Goal: Complete application form: Complete application form

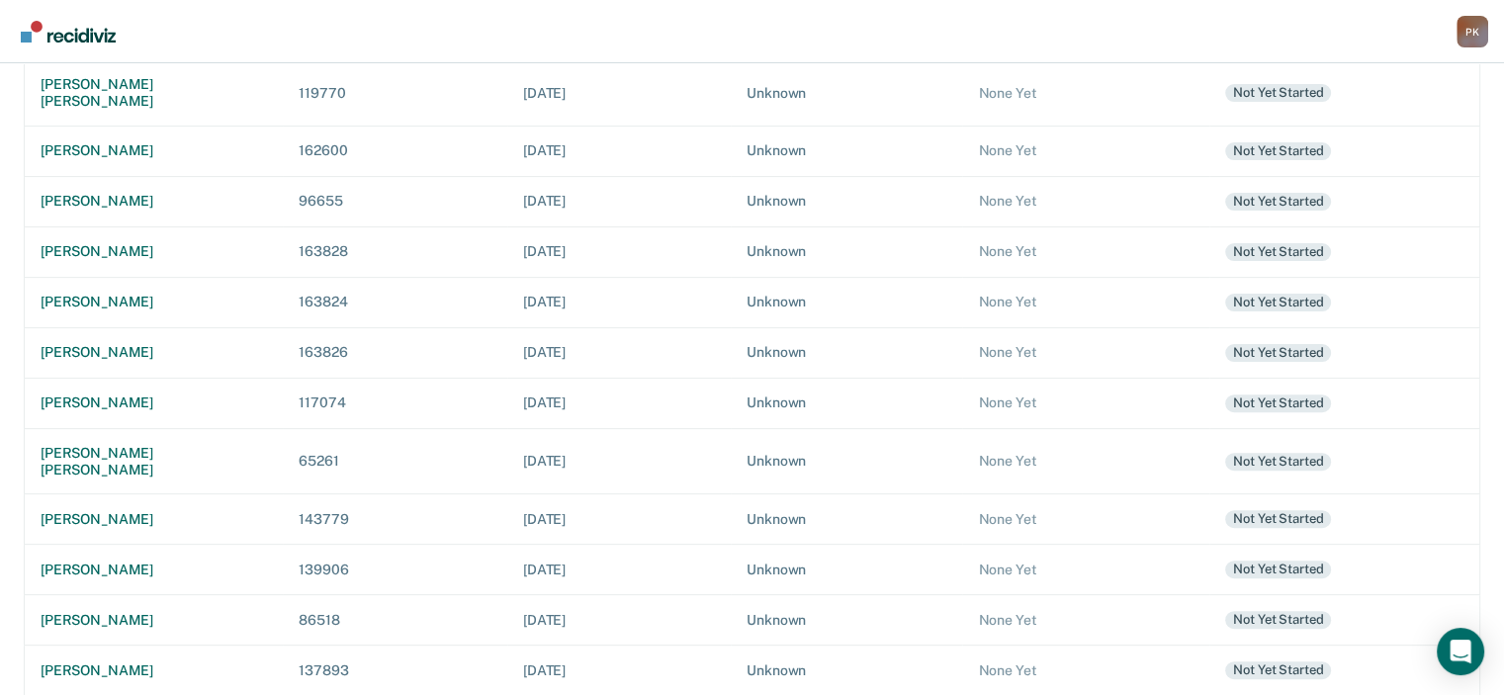
scroll to position [584, 0]
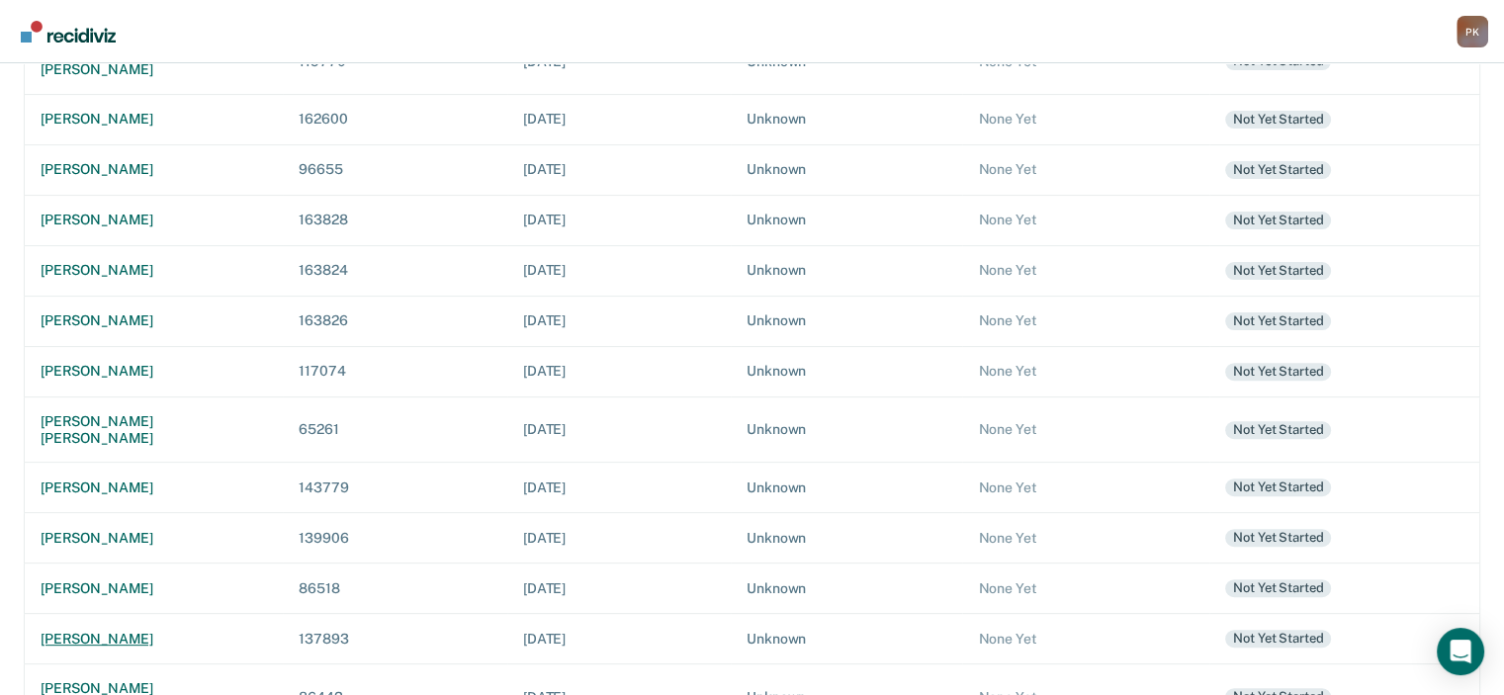
click at [146, 631] on div "[PERSON_NAME]" at bounding box center [154, 639] width 227 height 17
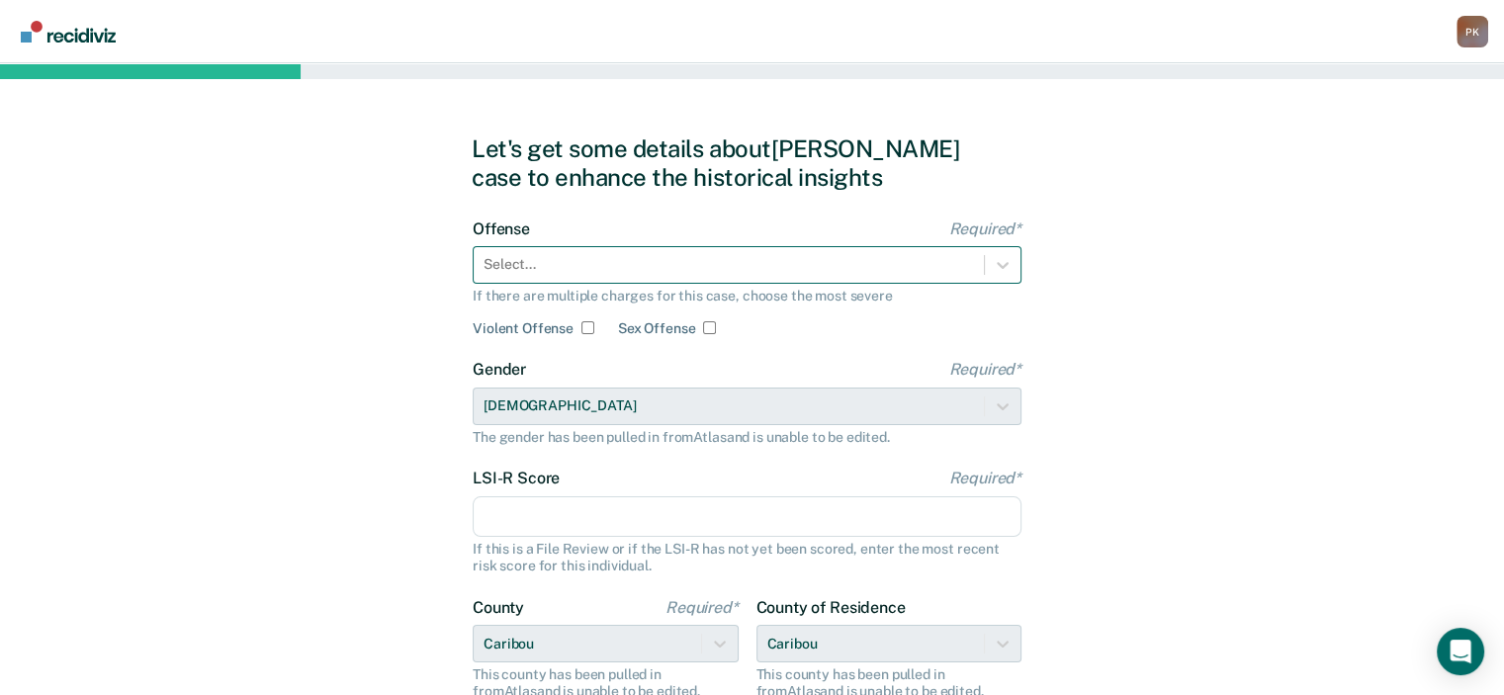
click at [787, 271] on div at bounding box center [729, 264] width 491 height 21
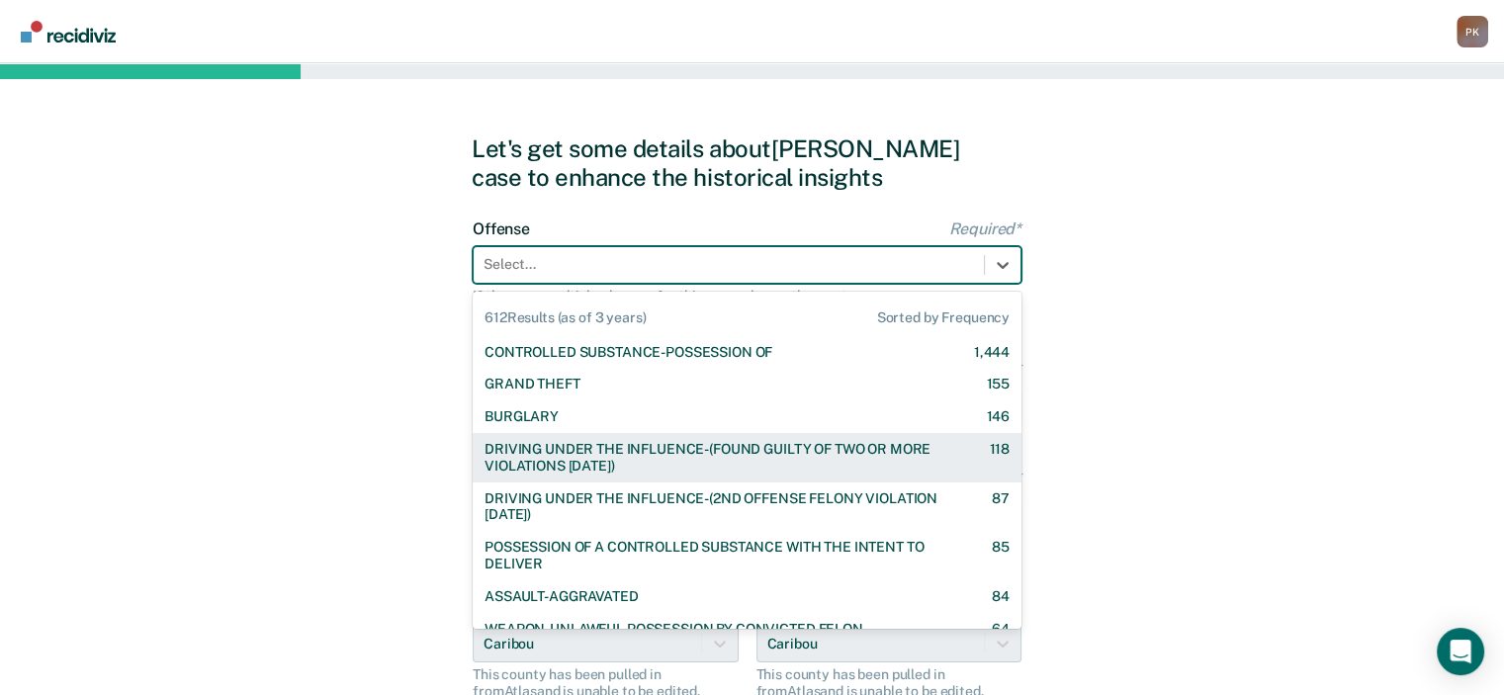
click at [669, 461] on div "DRIVING UNDER THE INFLUENCE-(FOUND GUILTY OF TWO OR MORE VIOLATIONS [DATE])" at bounding box center [720, 458] width 470 height 34
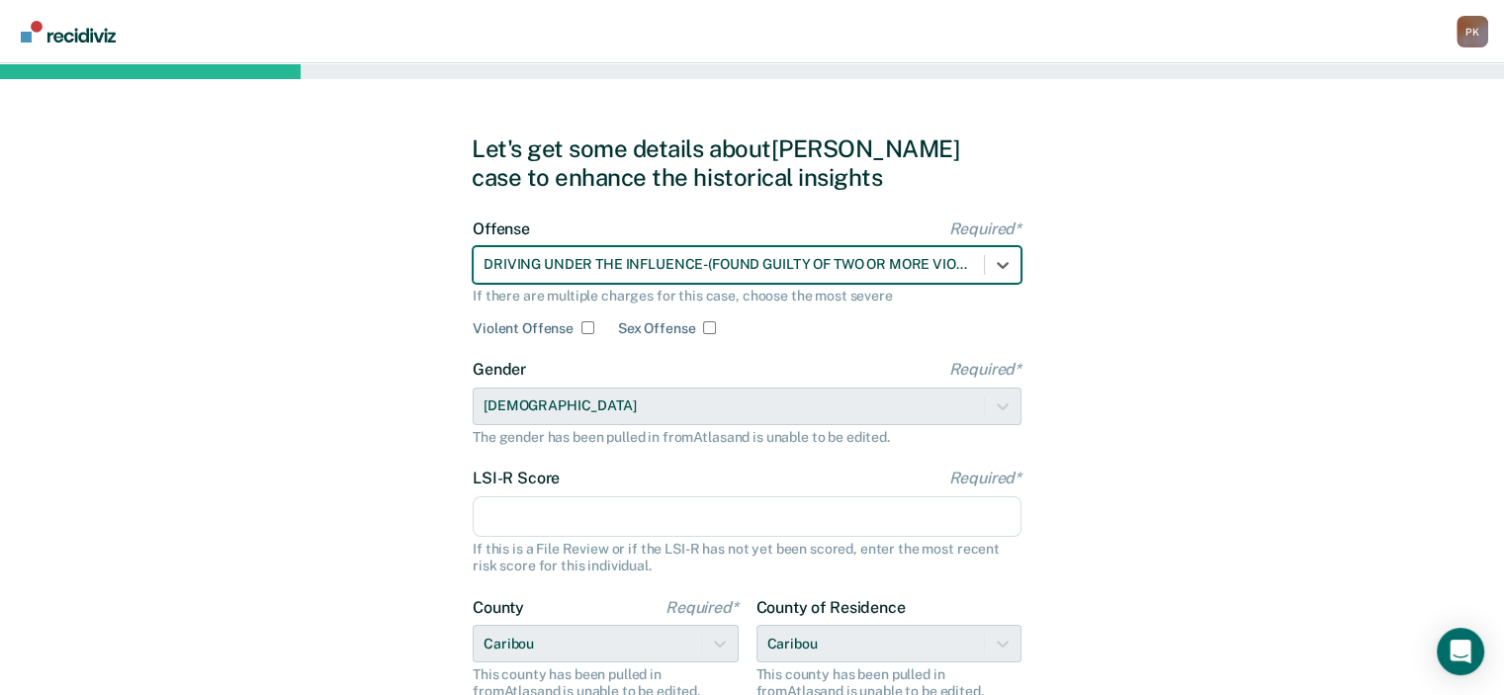
click at [653, 521] on input "LSI-R Score Required*" at bounding box center [747, 518] width 549 height 42
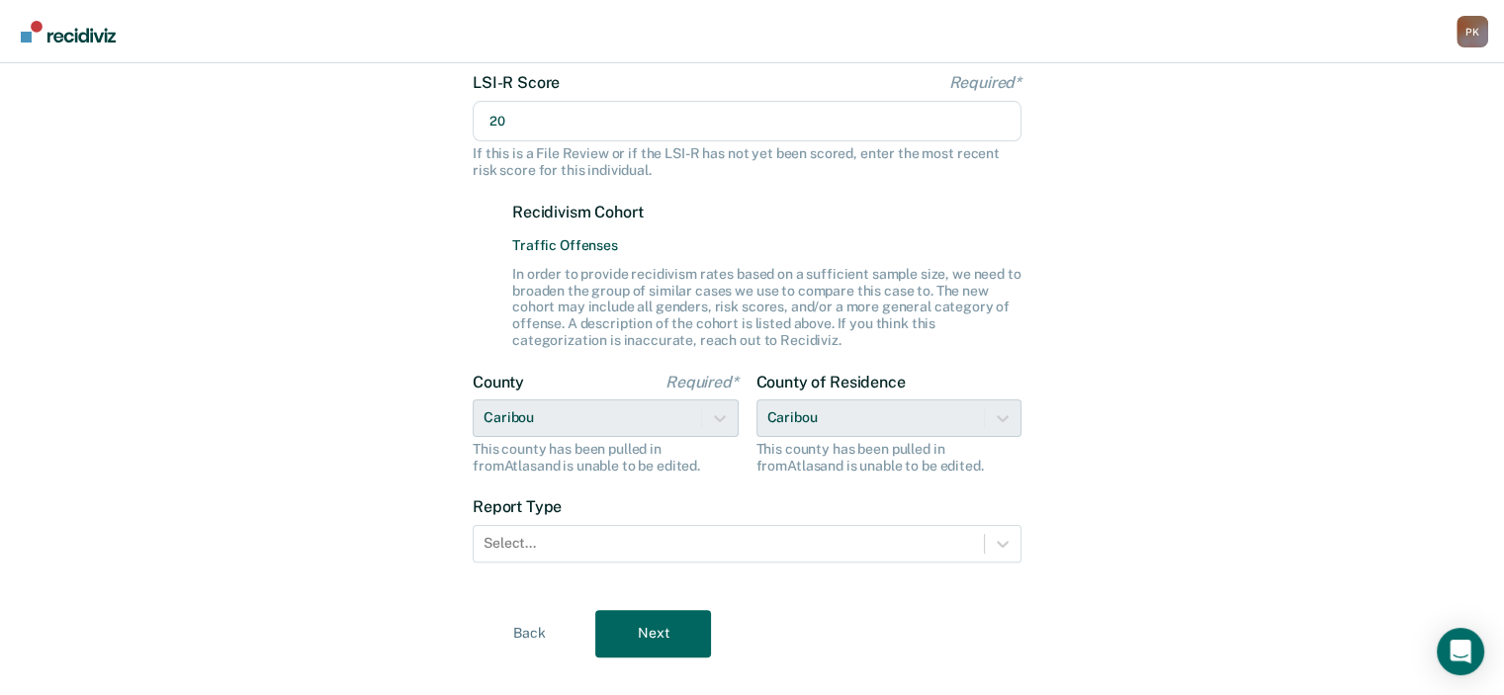
scroll to position [428, 0]
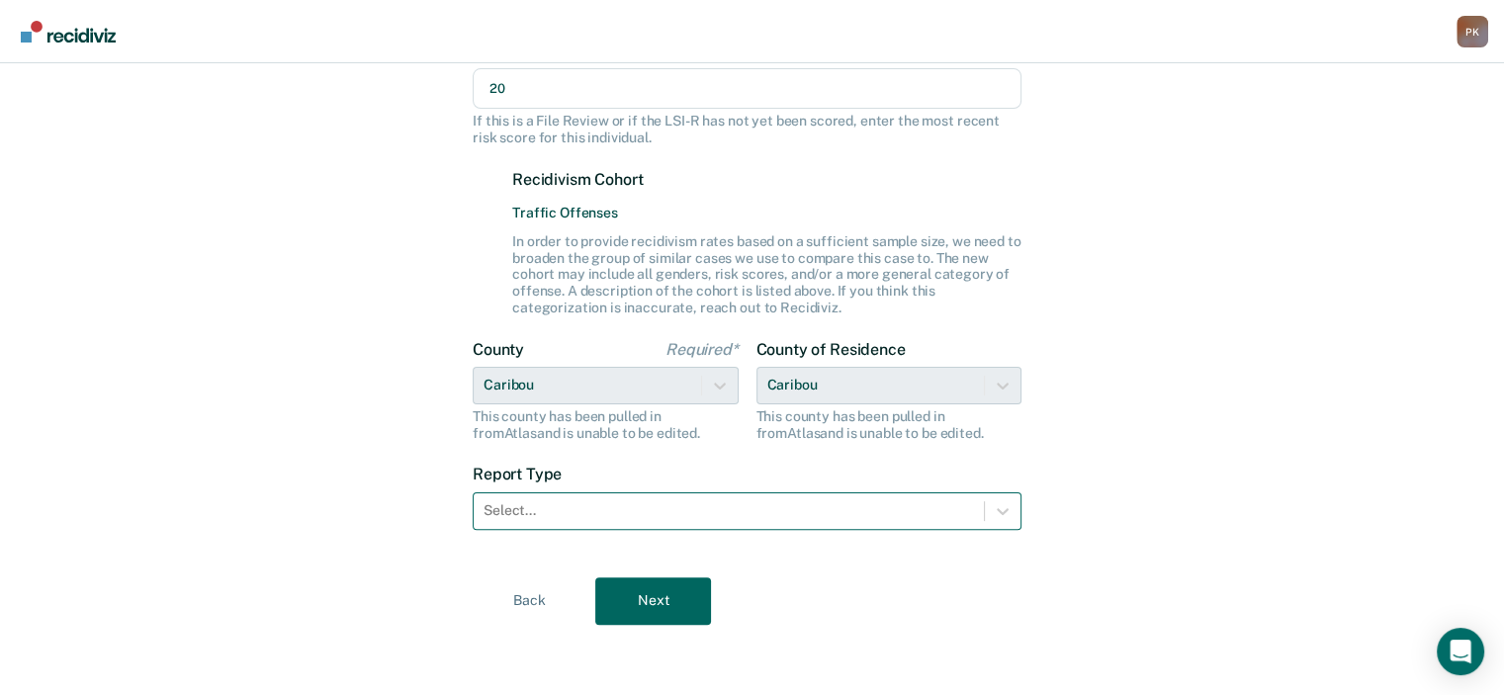
type input "20"
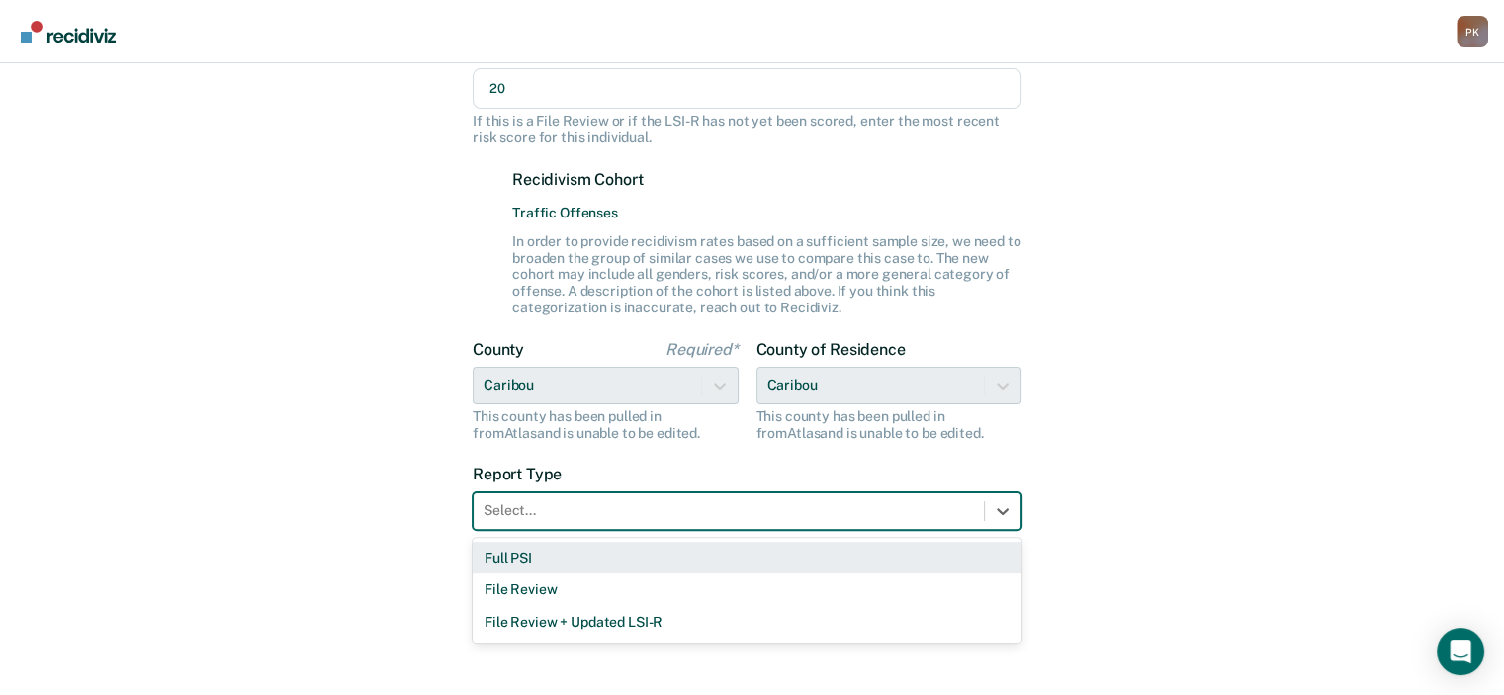
click at [760, 507] on div at bounding box center [729, 510] width 491 height 21
click at [573, 556] on div "Full PSI" at bounding box center [747, 558] width 549 height 33
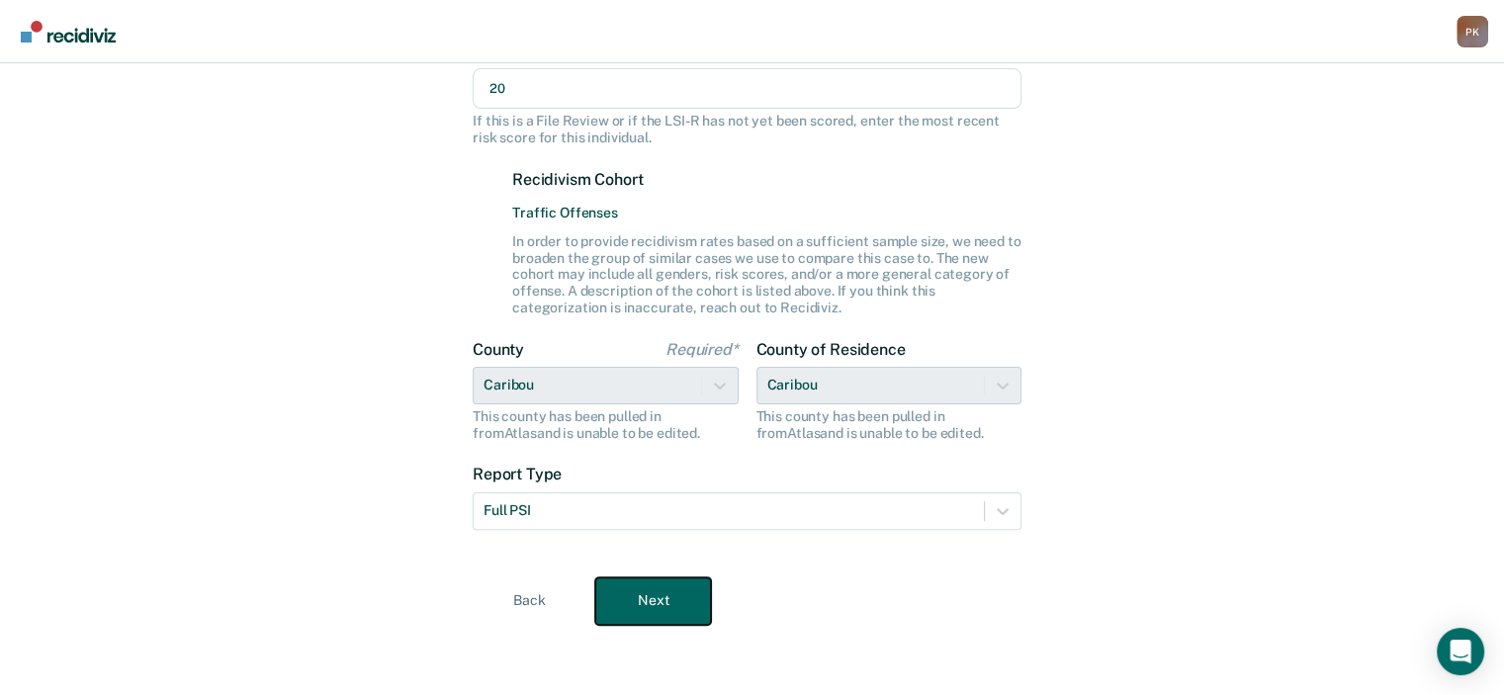
click at [637, 599] on button "Next" at bounding box center [653, 601] width 116 height 47
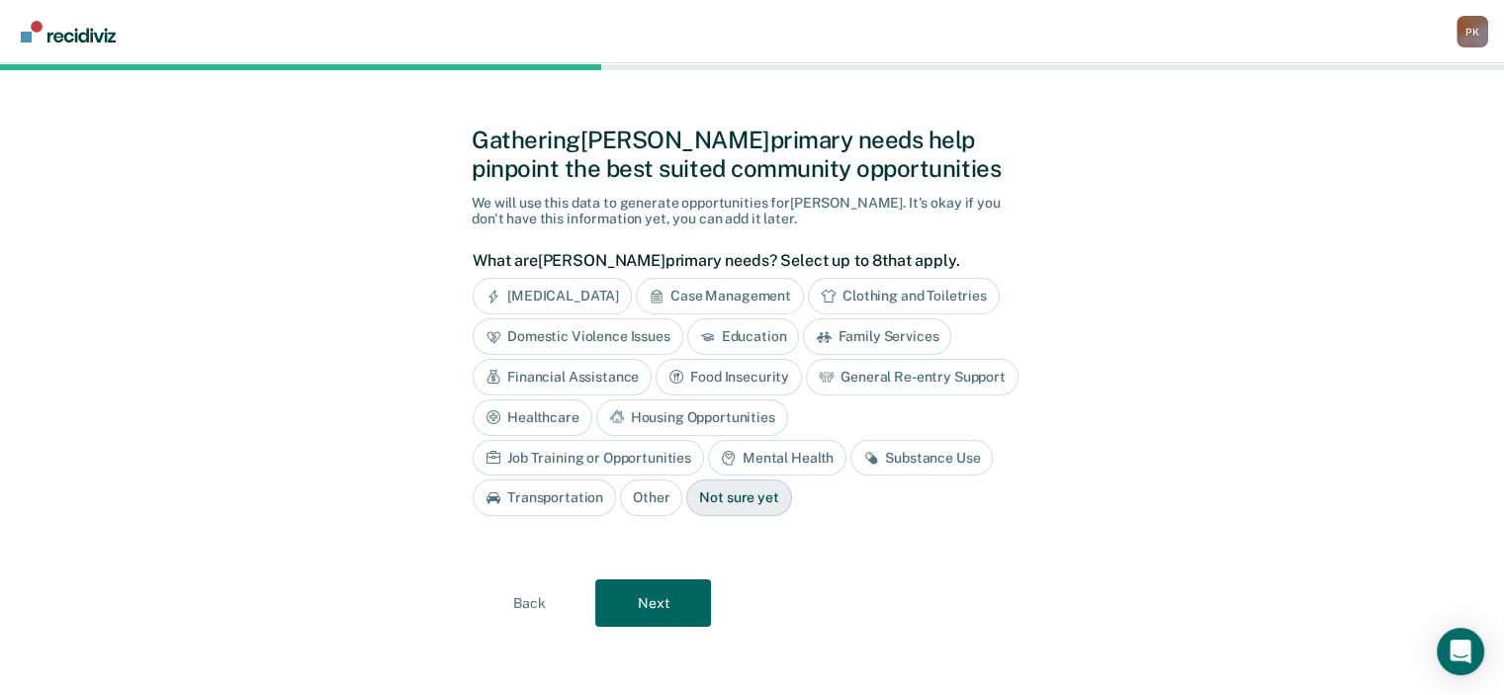
click at [851, 452] on div "Substance Use" at bounding box center [922, 458] width 142 height 37
click at [716, 612] on div "Back Next" at bounding box center [752, 603] width 561 height 47
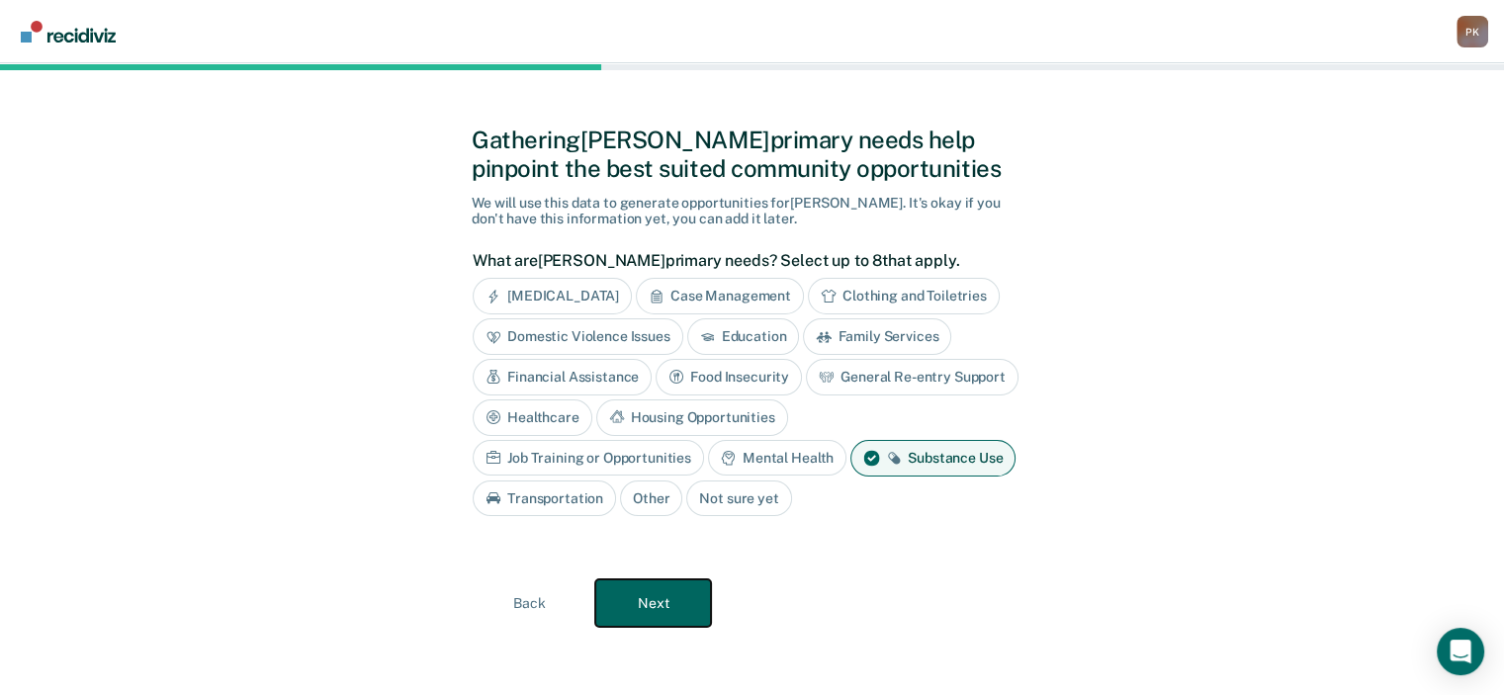
click at [673, 600] on button "Next" at bounding box center [653, 603] width 116 height 47
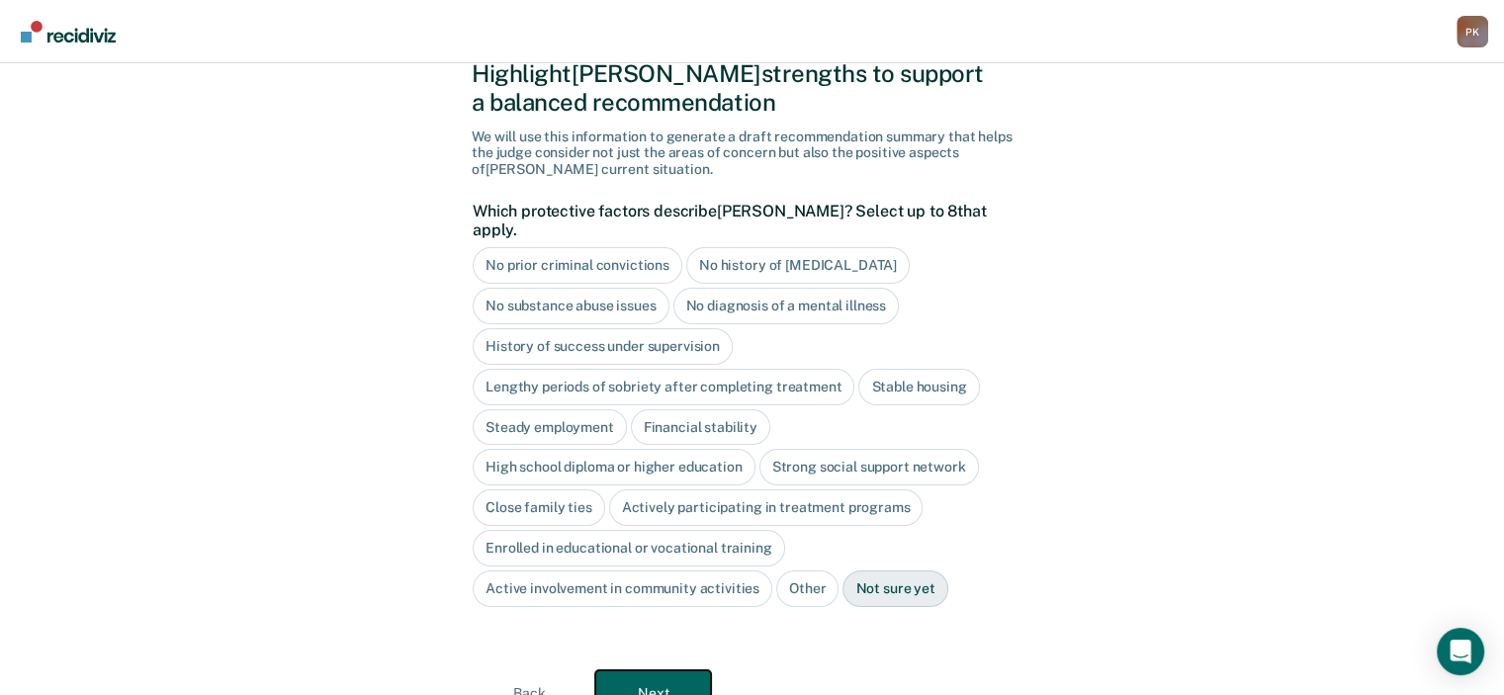
scroll to position [108, 0]
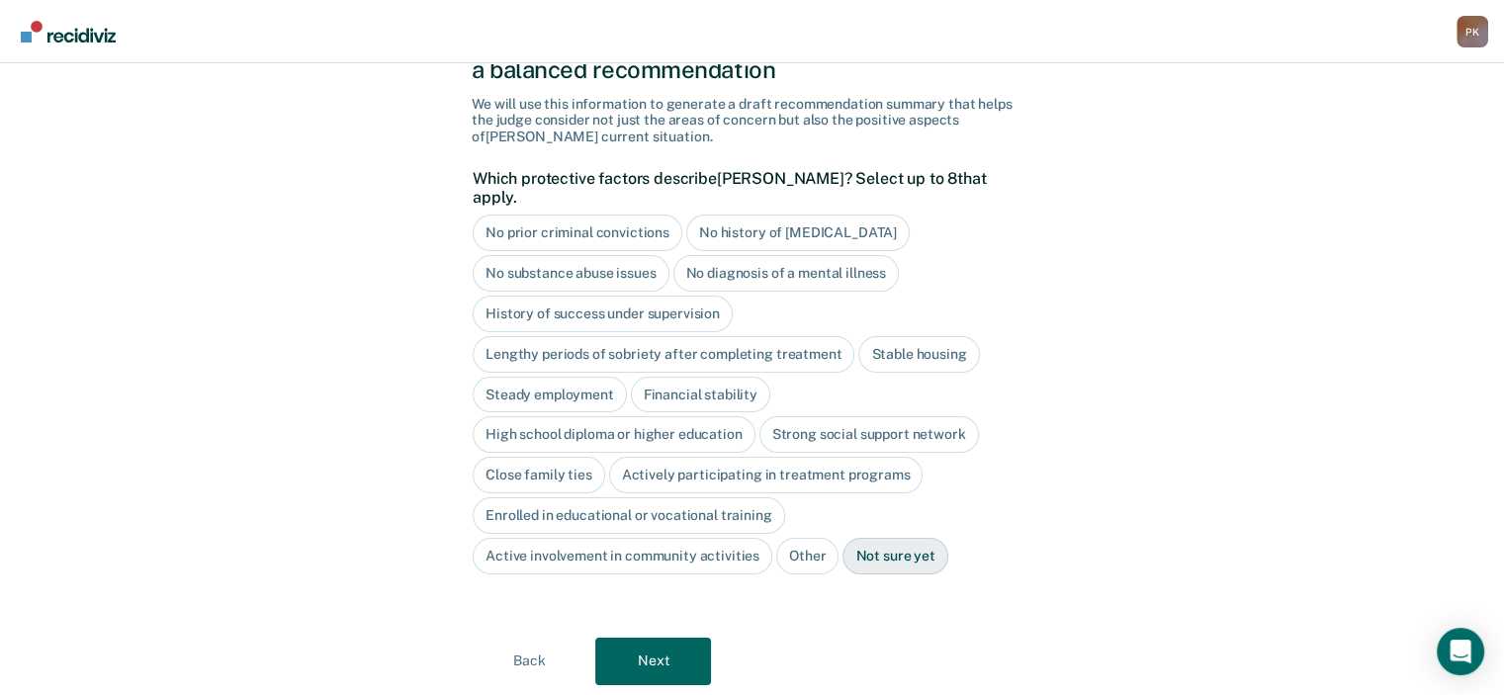
click at [645, 296] on div "History of success under supervision" at bounding box center [603, 314] width 260 height 37
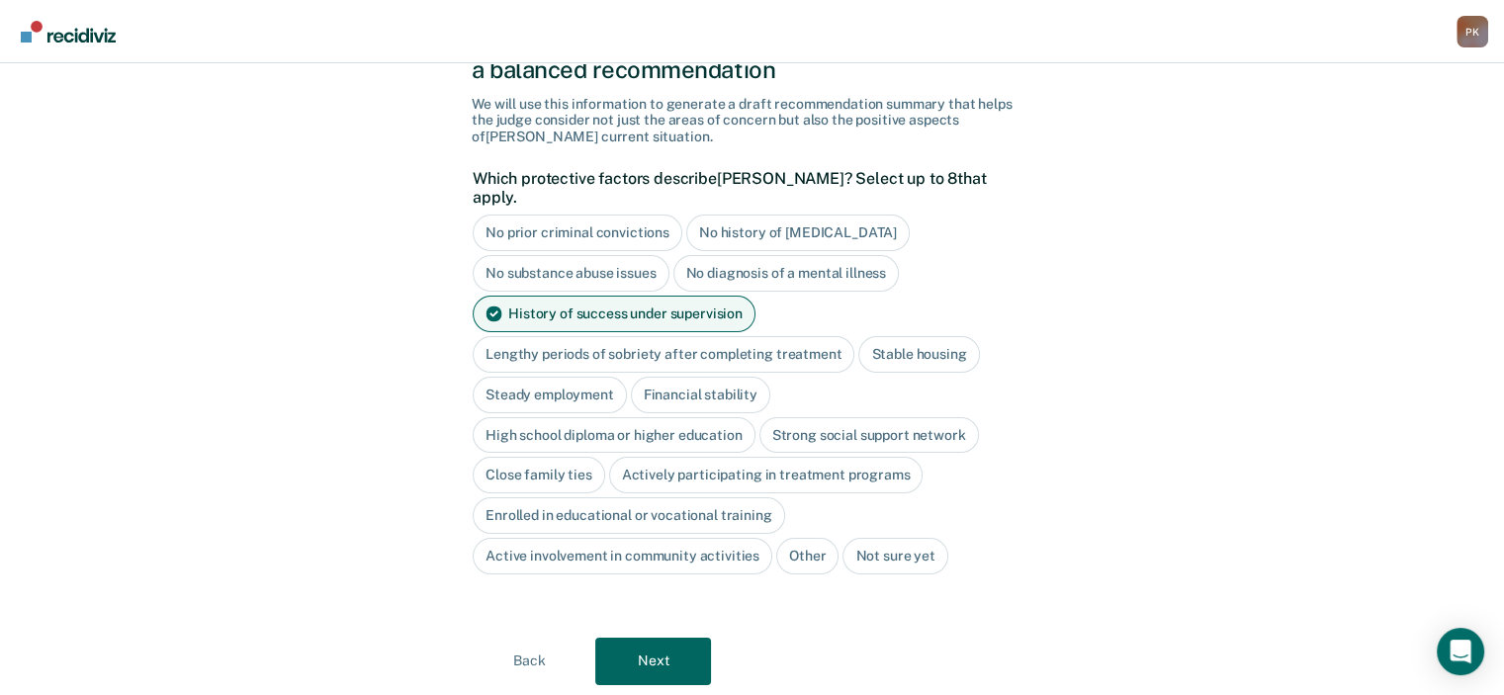
click at [668, 336] on div "Lengthy periods of sobriety after completing treatment" at bounding box center [664, 354] width 382 height 37
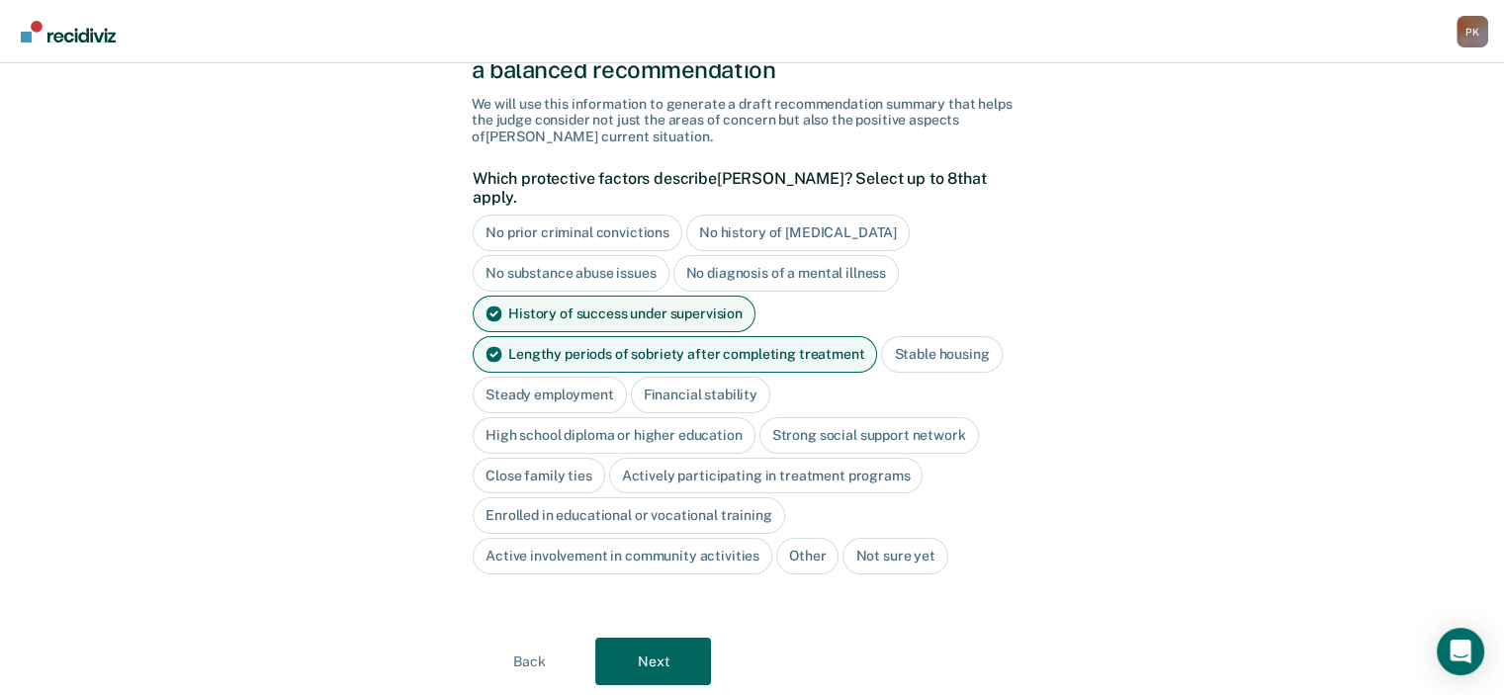
click at [910, 336] on div "Stable housing" at bounding box center [941, 354] width 121 height 37
click at [620, 377] on div "Steady employment" at bounding box center [697, 395] width 154 height 37
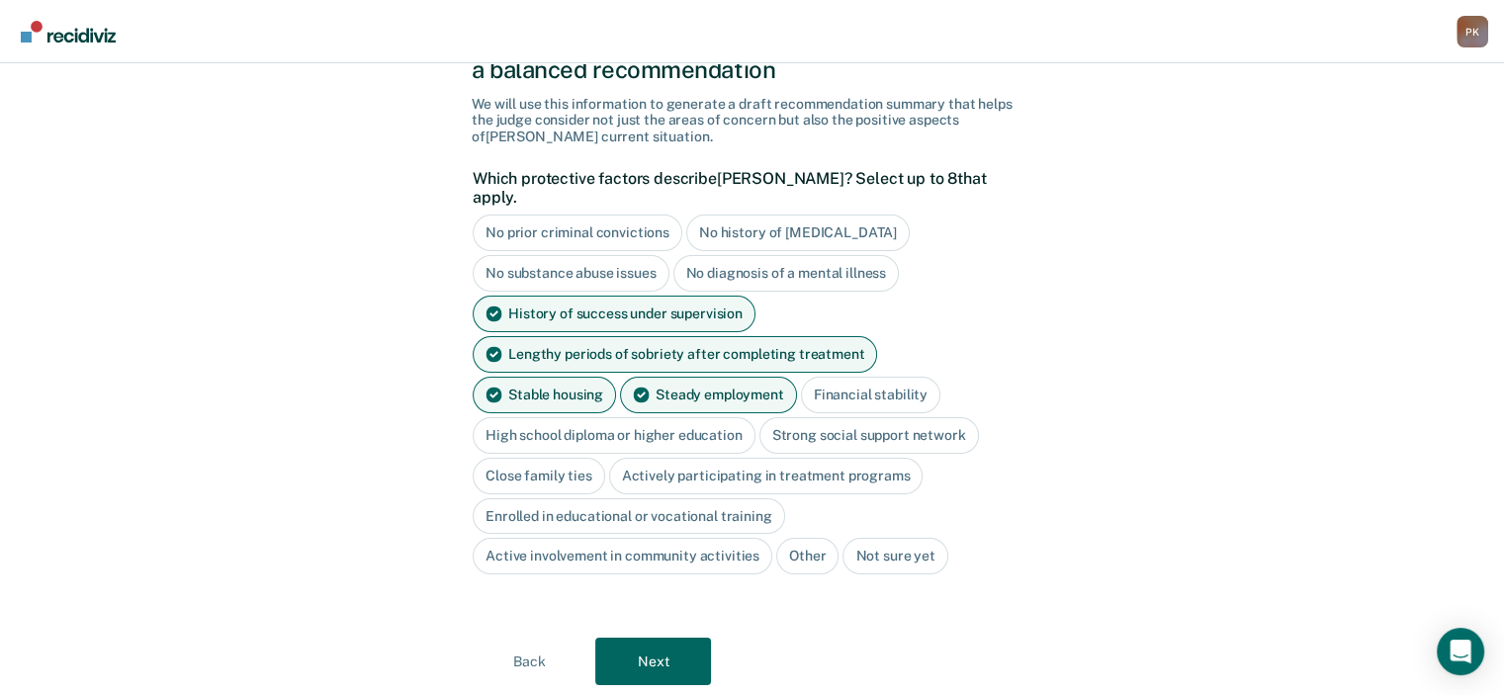
click at [801, 377] on div "Financial stability" at bounding box center [870, 395] width 139 height 37
click at [698, 417] on div "High school diploma or higher education" at bounding box center [614, 435] width 283 height 37
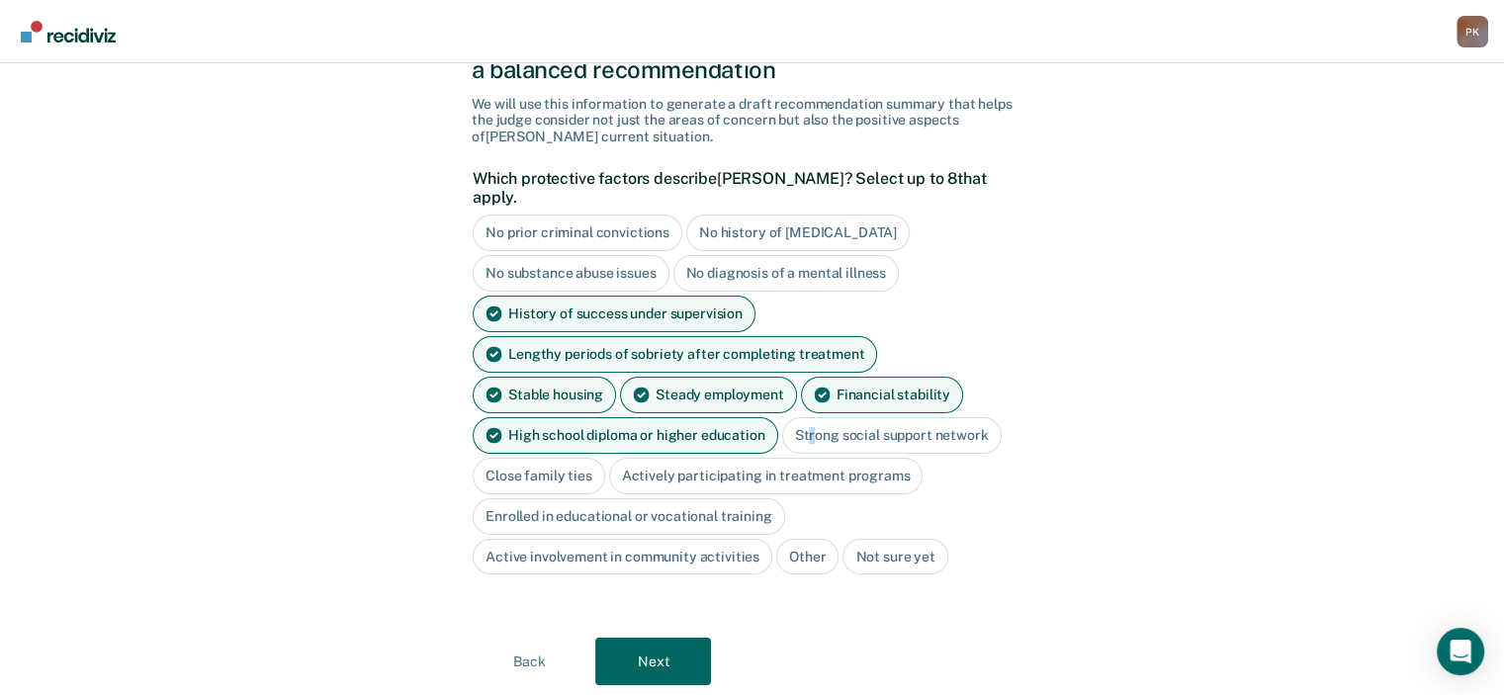
click at [809, 417] on div "Strong social support network" at bounding box center [892, 435] width 220 height 37
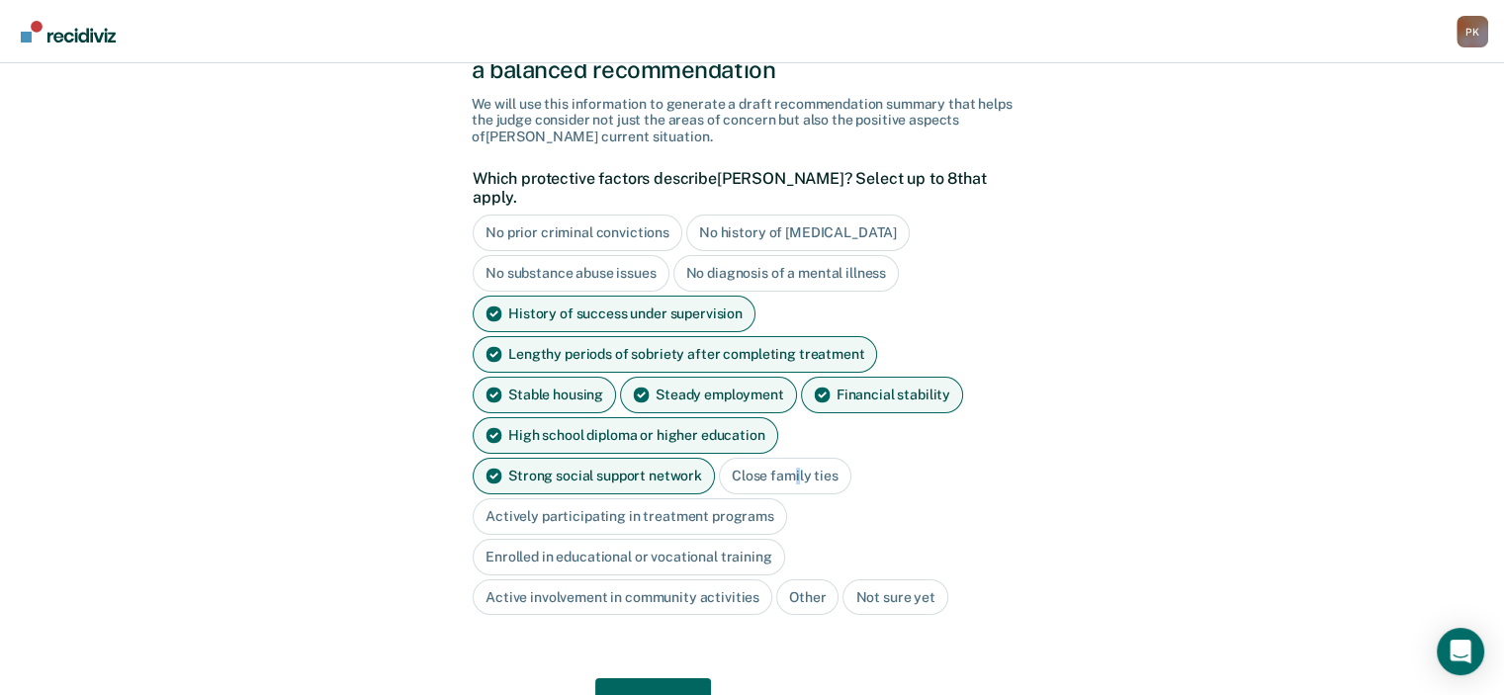
click at [719, 458] on div "Close family ties" at bounding box center [785, 476] width 133 height 37
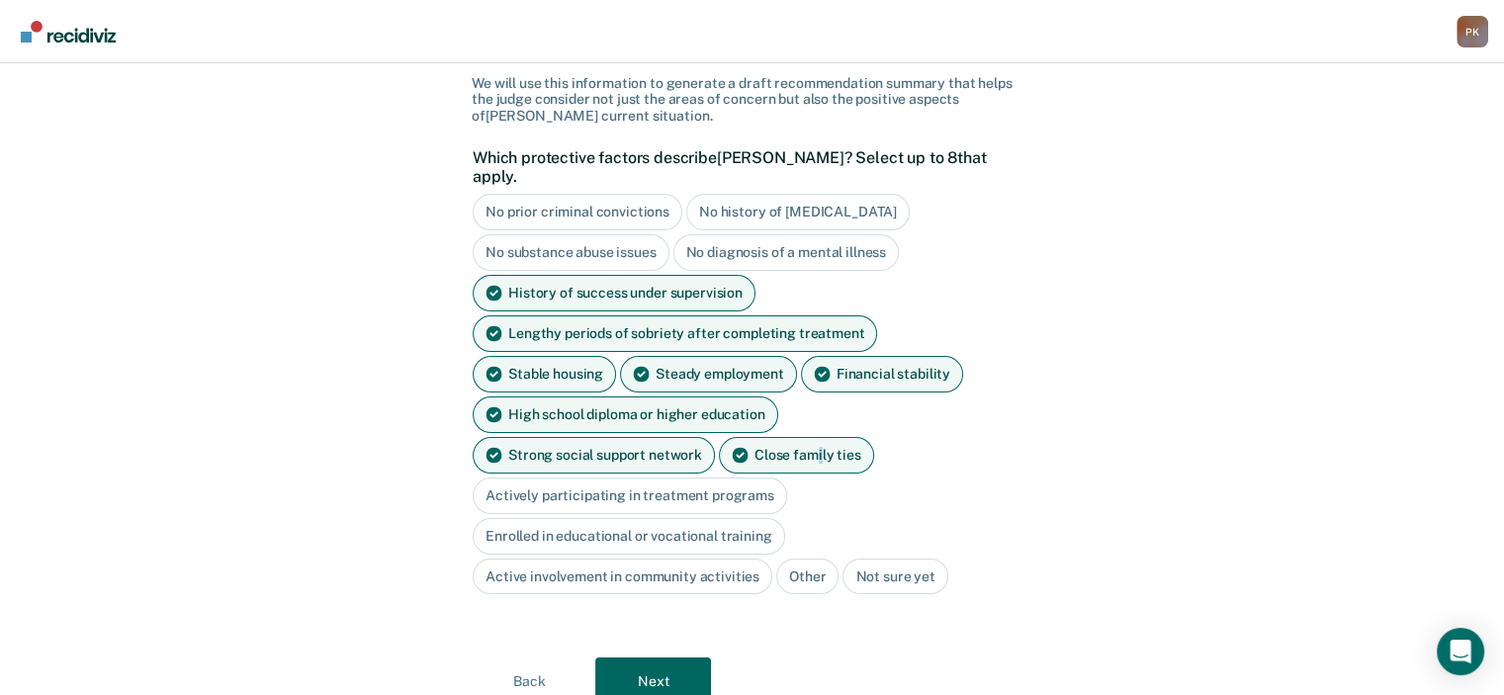
scroll to position [146, 0]
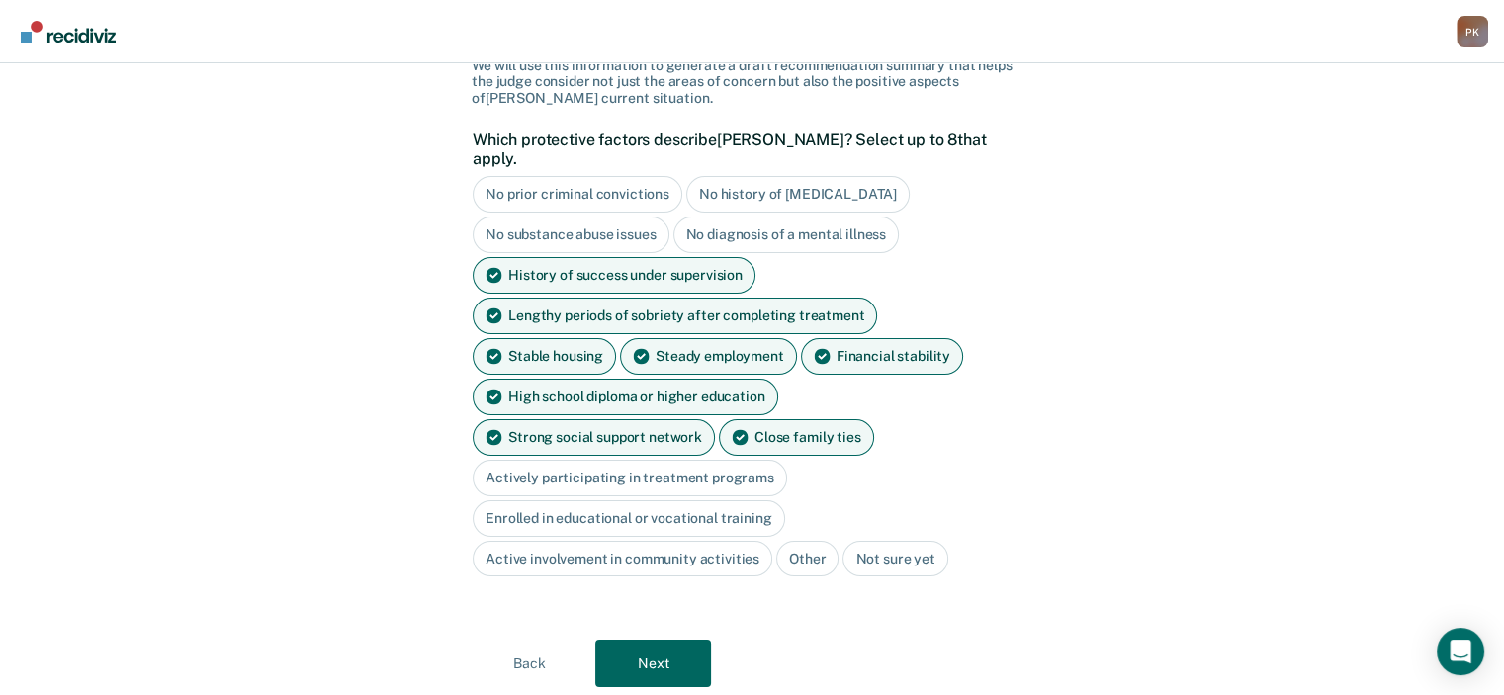
click at [787, 460] on div "Actively participating in treatment programs" at bounding box center [630, 478] width 315 height 37
click at [715, 419] on div "Strong social support network" at bounding box center [594, 437] width 242 height 37
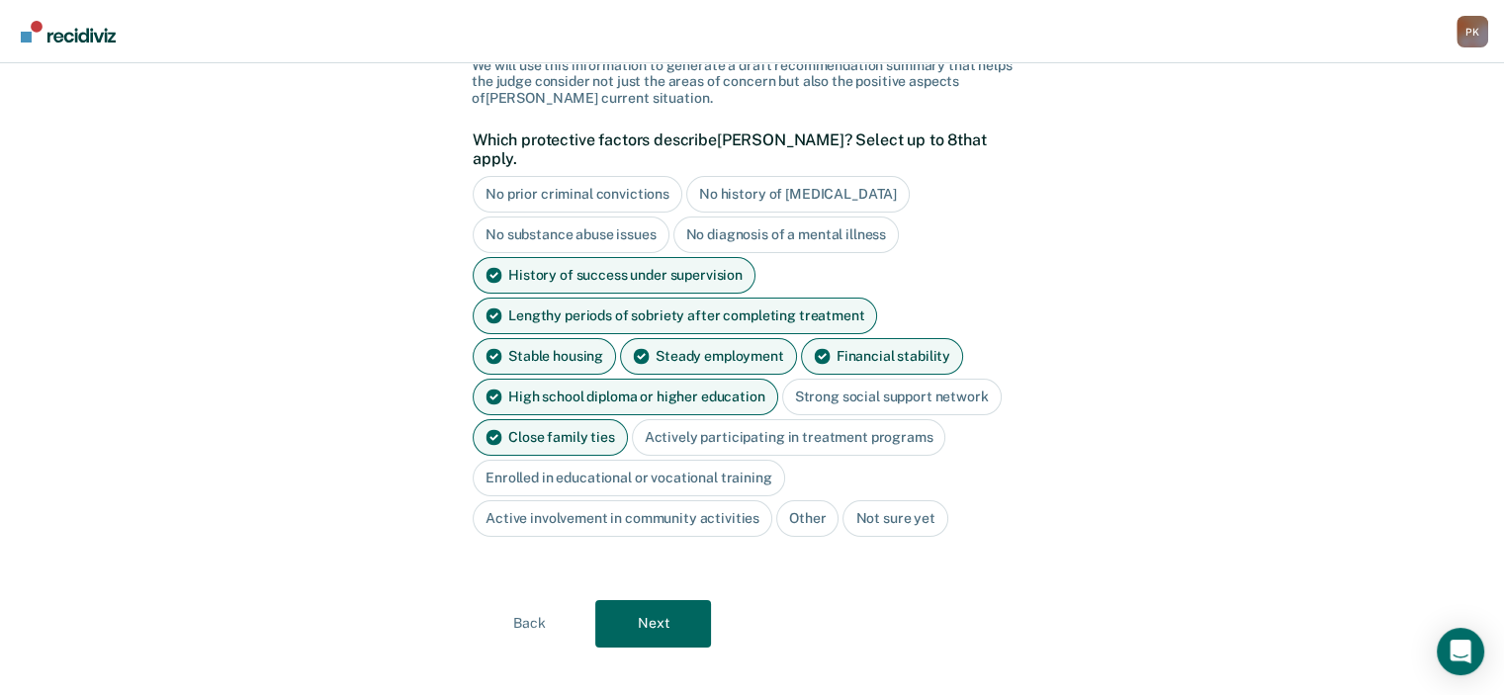
click at [804, 419] on div "Actively participating in treatment programs" at bounding box center [789, 437] width 315 height 37
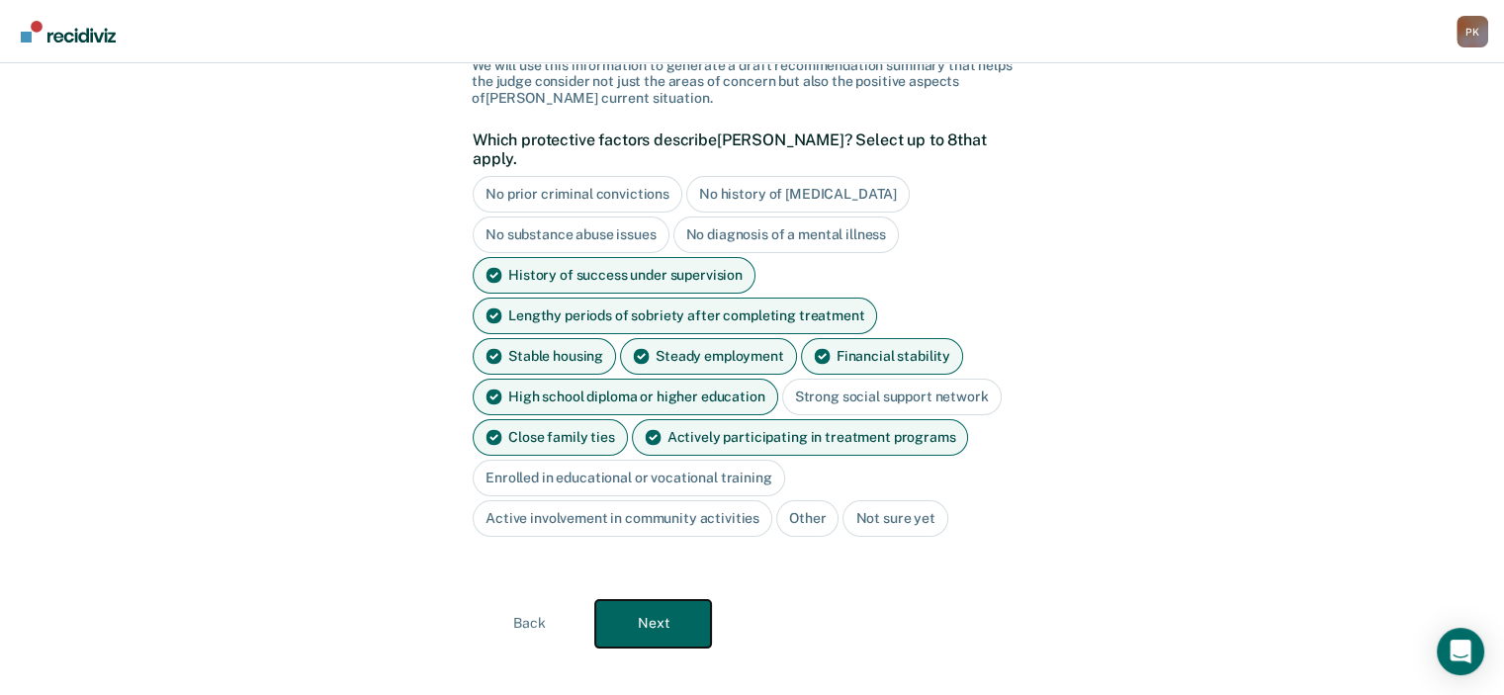
click at [669, 607] on button "Next" at bounding box center [653, 623] width 116 height 47
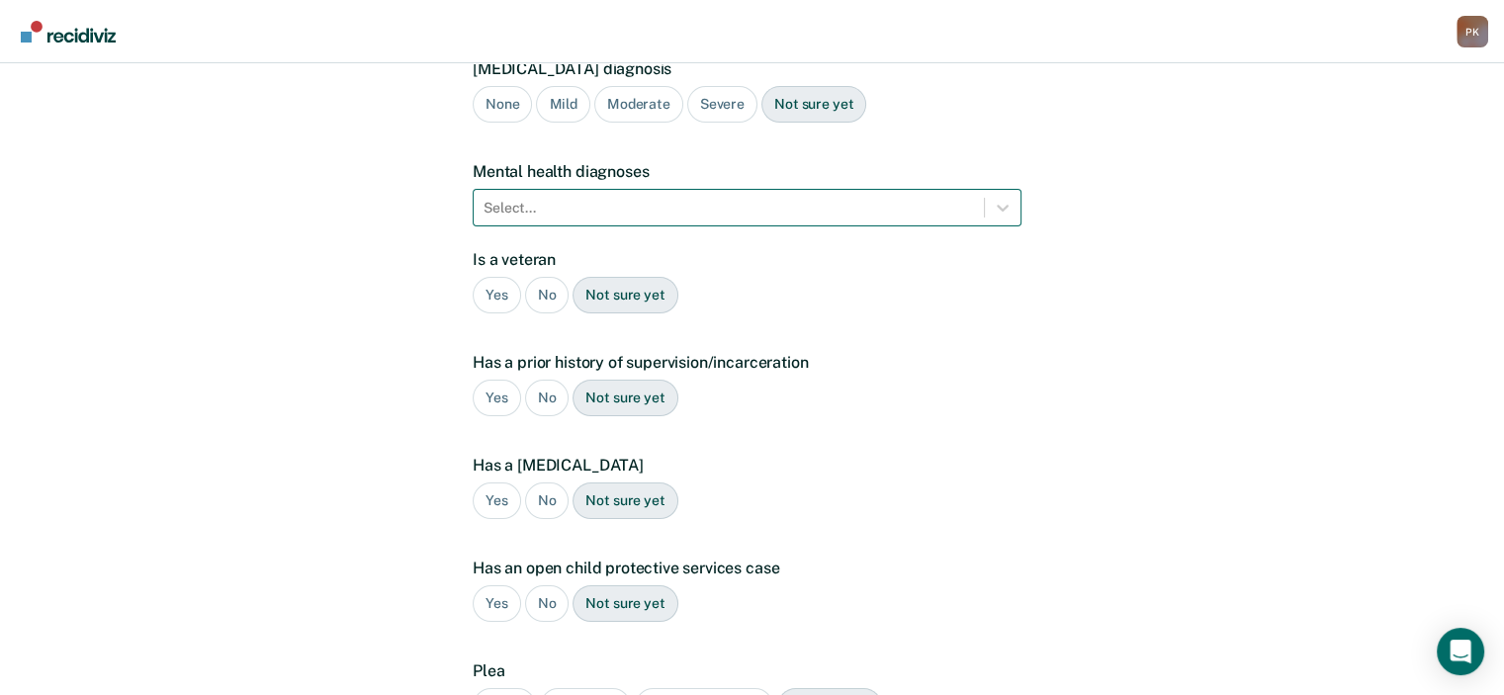
scroll to position [0, 0]
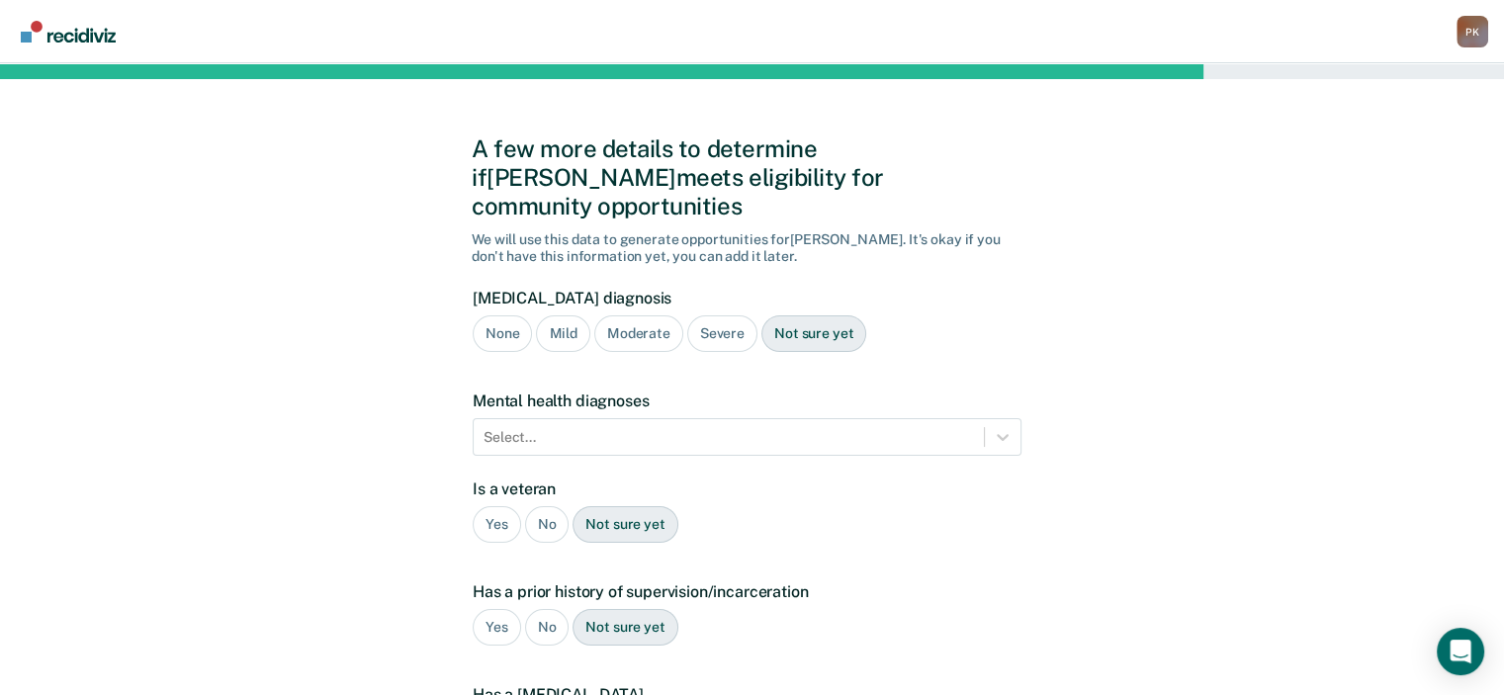
drag, startPoint x: 631, startPoint y: 308, endPoint x: 641, endPoint y: 331, distance: 25.7
click at [631, 316] on div "Moderate" at bounding box center [638, 334] width 89 height 37
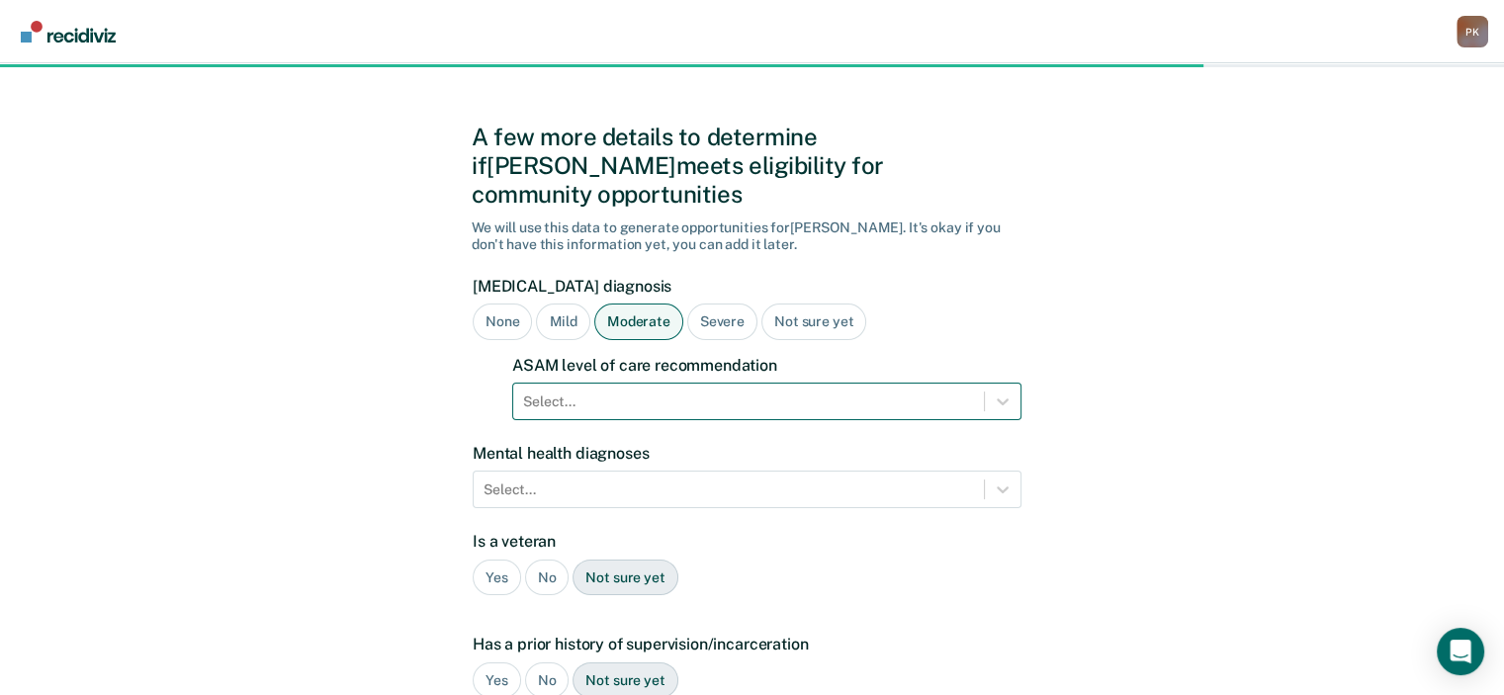
click at [713, 390] on div "Select..." at bounding box center [766, 402] width 509 height 38
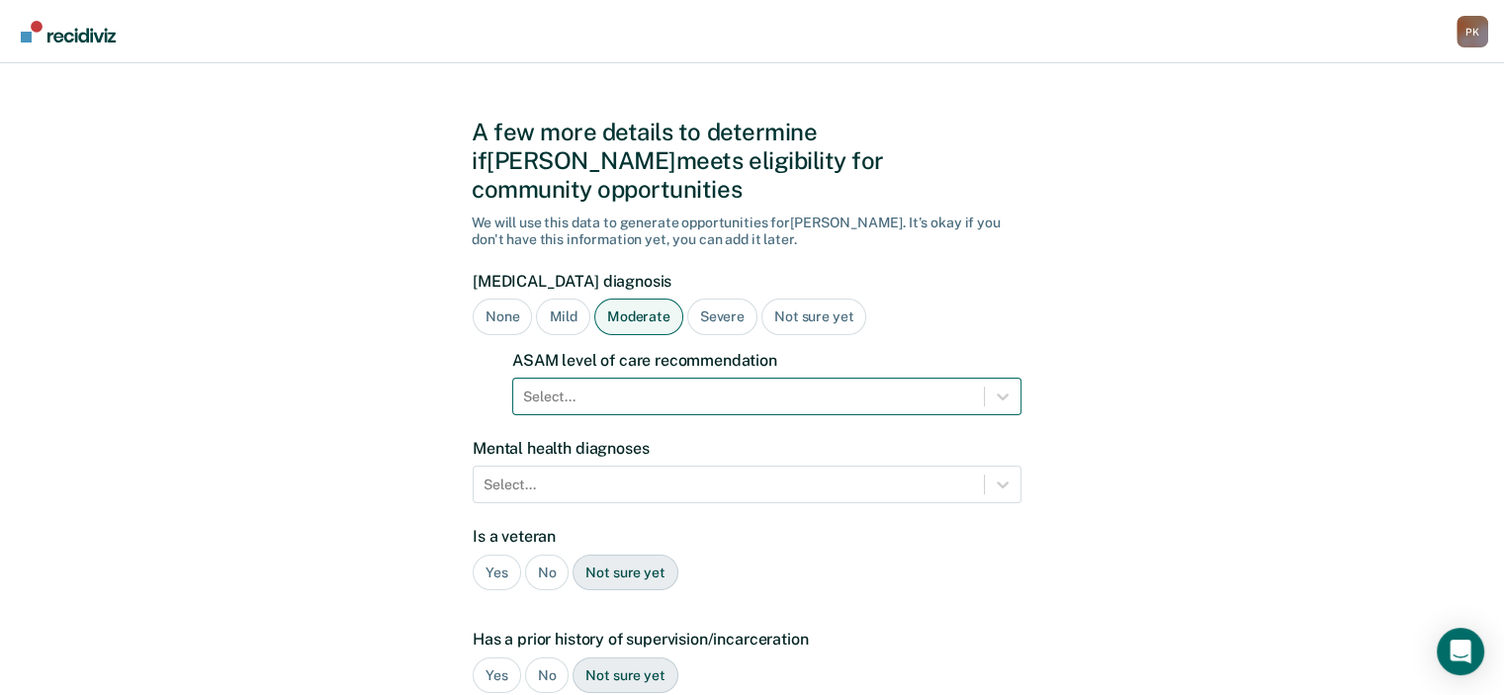
scroll to position [20, 0]
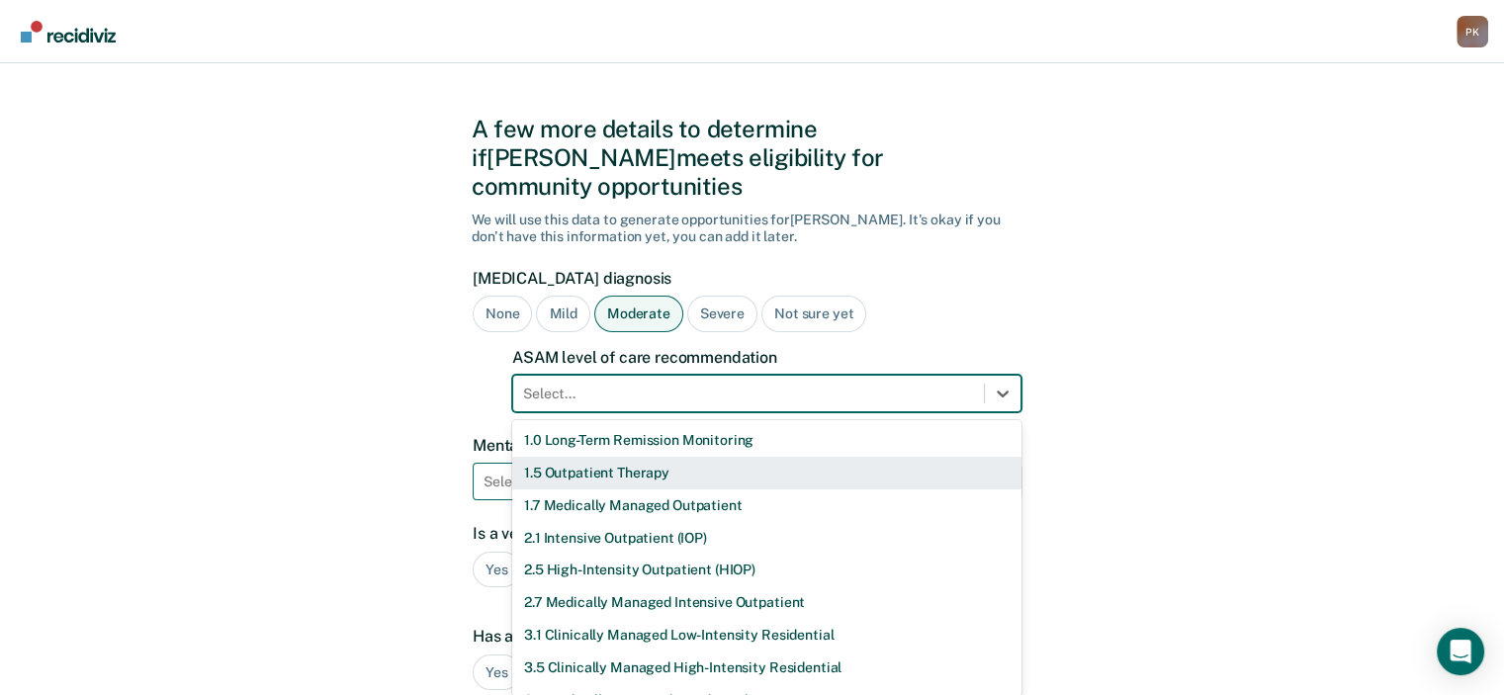
click at [670, 457] on div "1.5 Outpatient Therapy" at bounding box center [766, 473] width 509 height 33
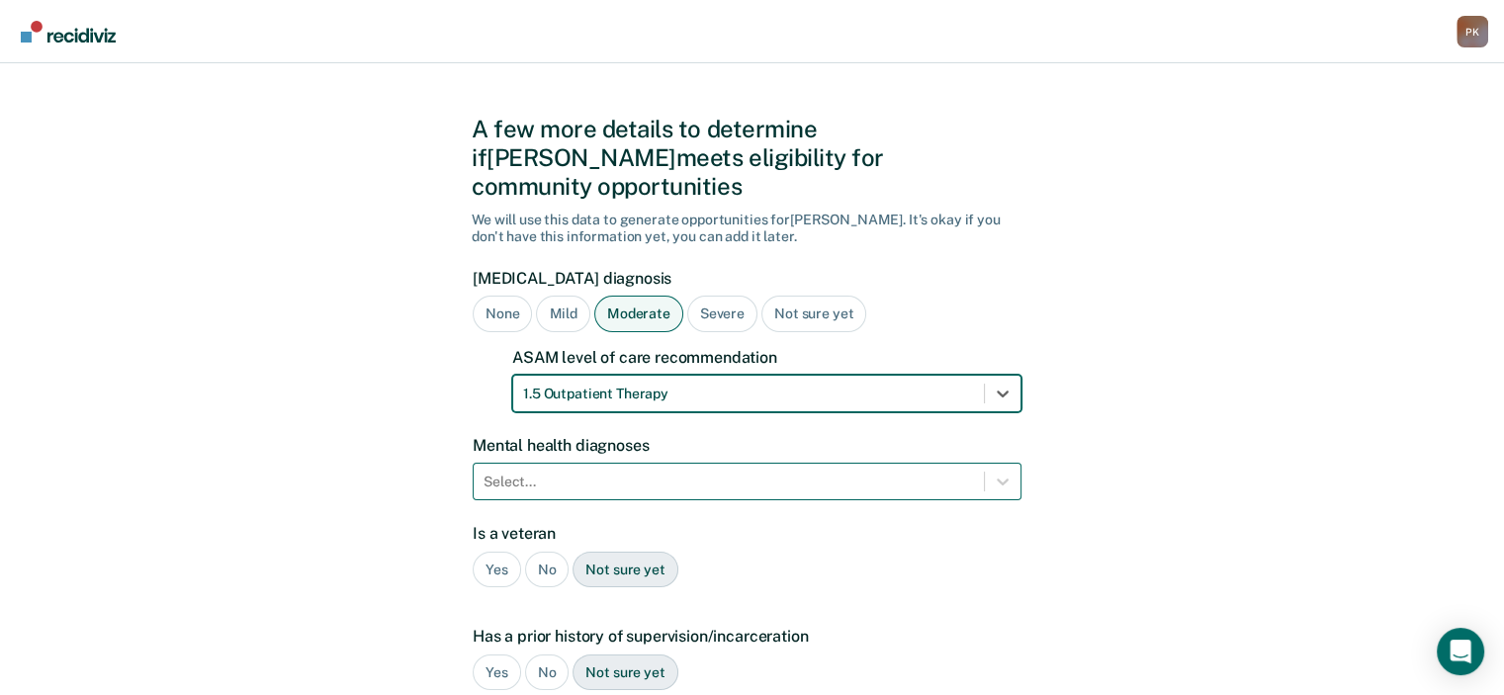
click at [823, 463] on div "Select..." at bounding box center [747, 482] width 549 height 38
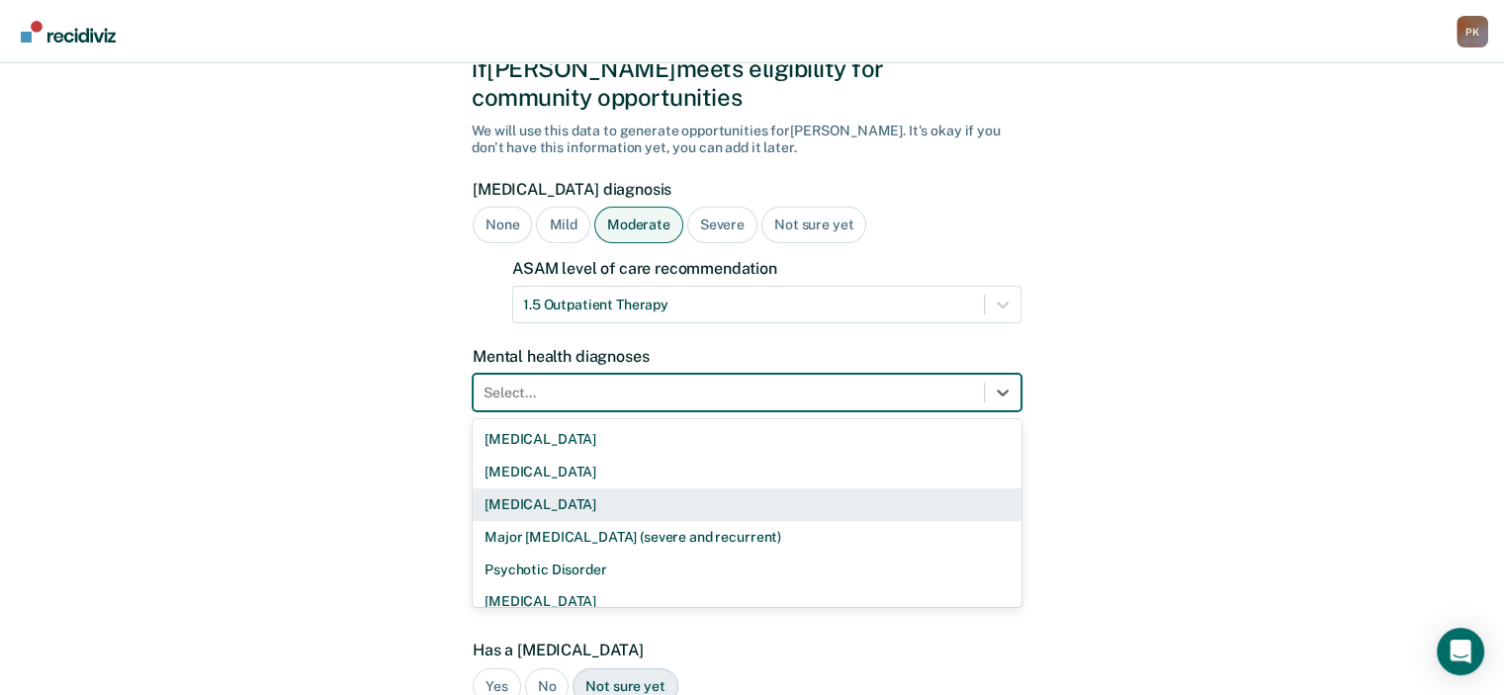
scroll to position [111, 0]
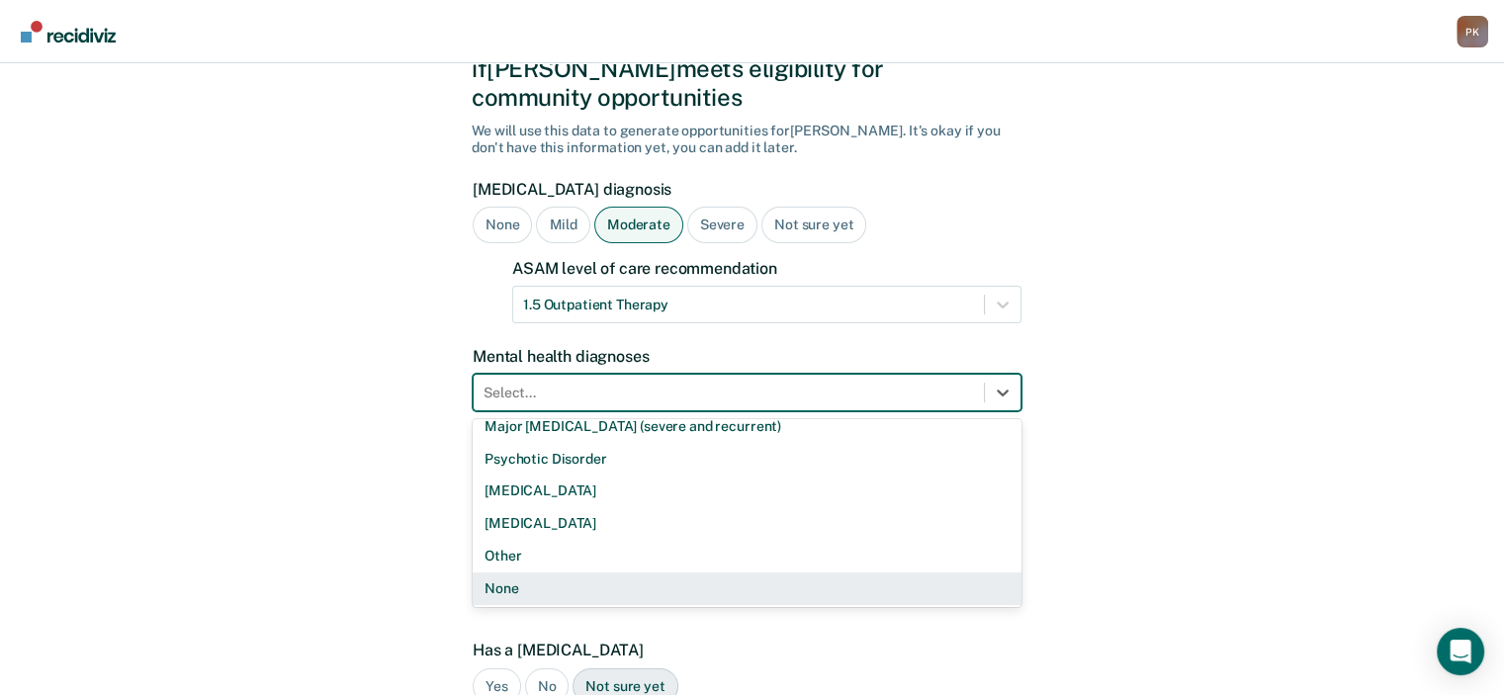
click at [581, 573] on div "None" at bounding box center [747, 589] width 549 height 33
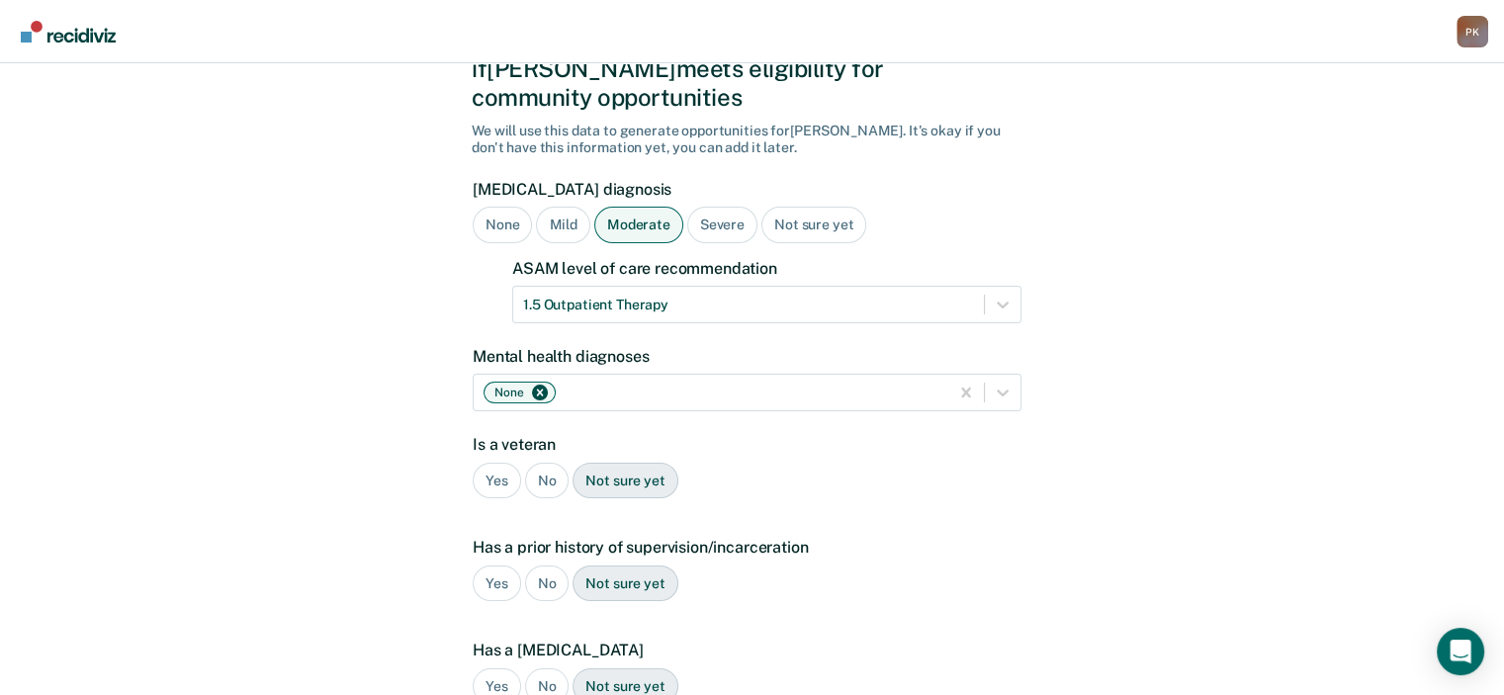
drag, startPoint x: 542, startPoint y: 449, endPoint x: 528, endPoint y: 500, distance: 52.3
click at [542, 463] on div "No" at bounding box center [547, 481] width 45 height 37
click at [500, 566] on div "Yes" at bounding box center [497, 584] width 48 height 37
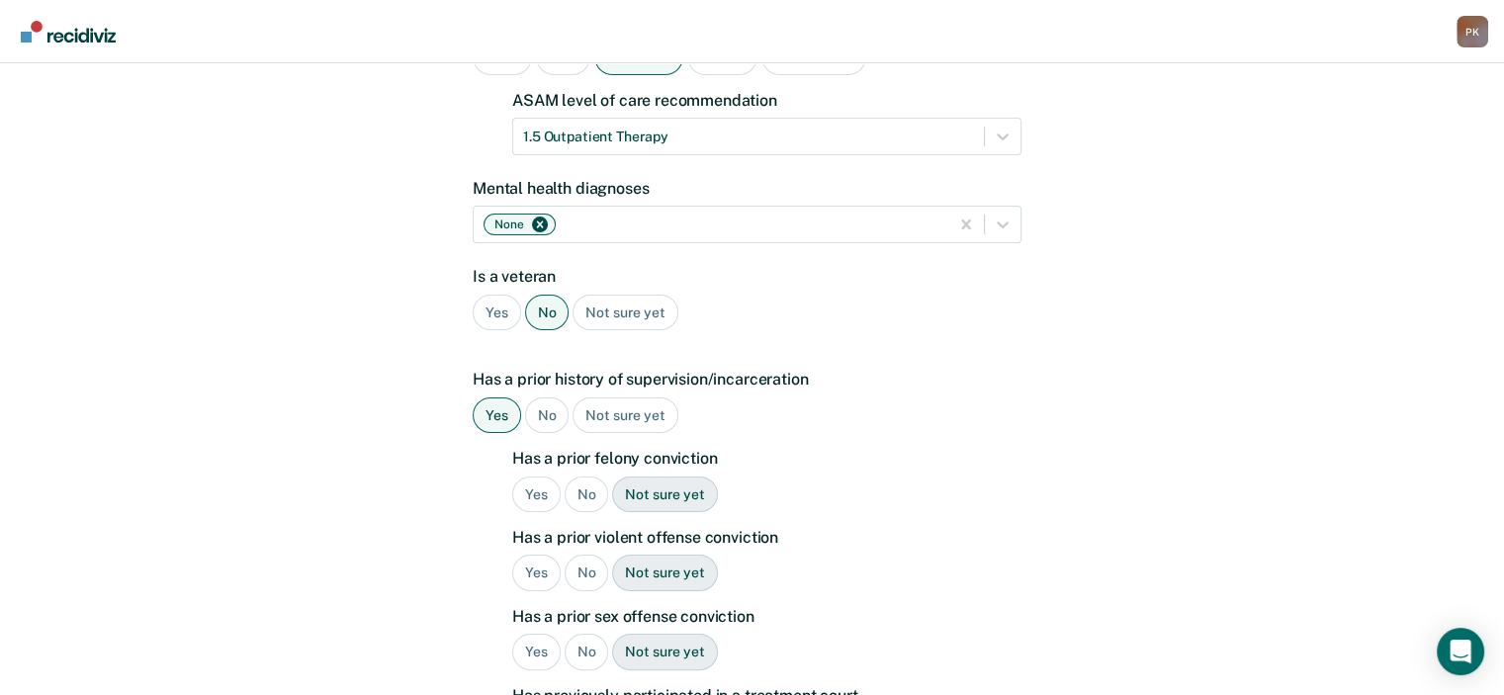
scroll to position [307, 0]
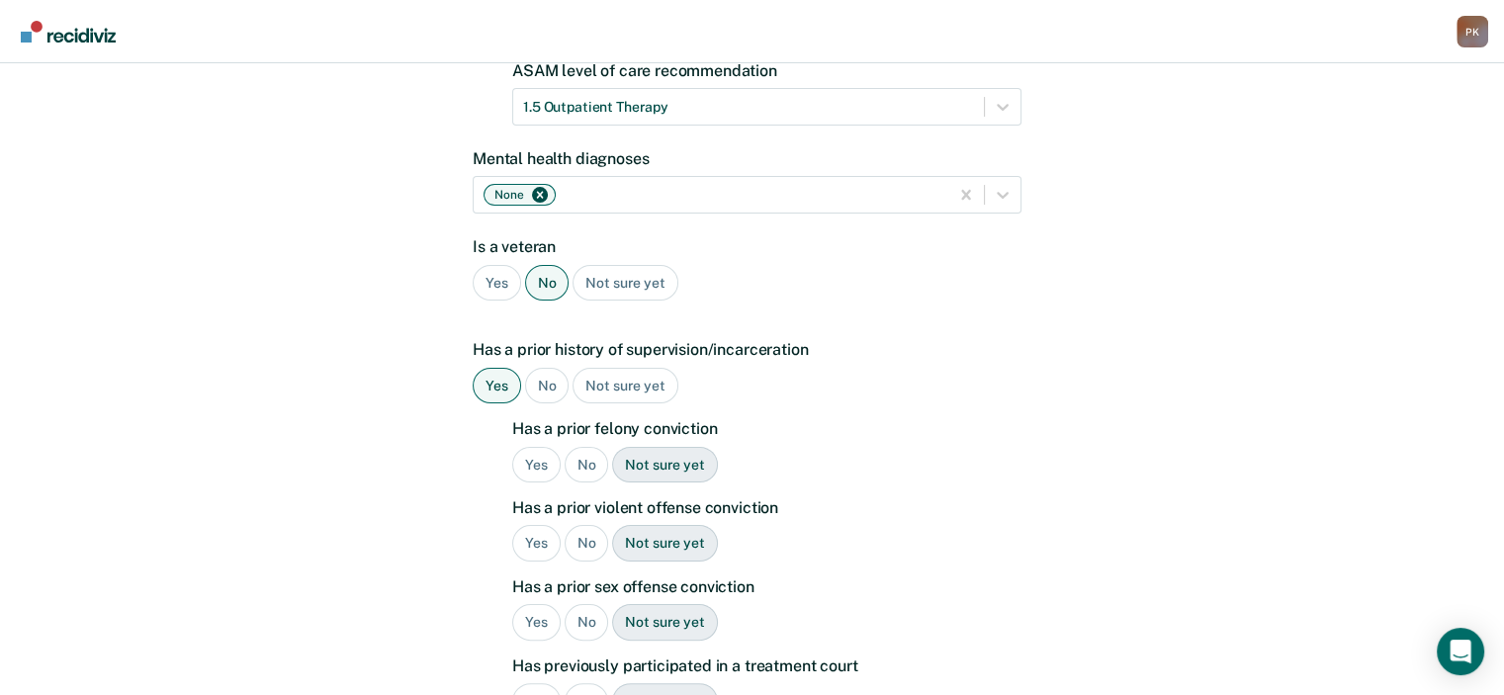
click at [528, 447] on div "Yes" at bounding box center [536, 465] width 48 height 37
drag, startPoint x: 539, startPoint y: 510, endPoint x: 551, endPoint y: 513, distance: 12.2
click at [542, 525] on div "Yes" at bounding box center [536, 543] width 48 height 37
drag, startPoint x: 586, startPoint y: 589, endPoint x: 765, endPoint y: 557, distance: 181.8
click at [591, 604] on div "No" at bounding box center [587, 622] width 45 height 37
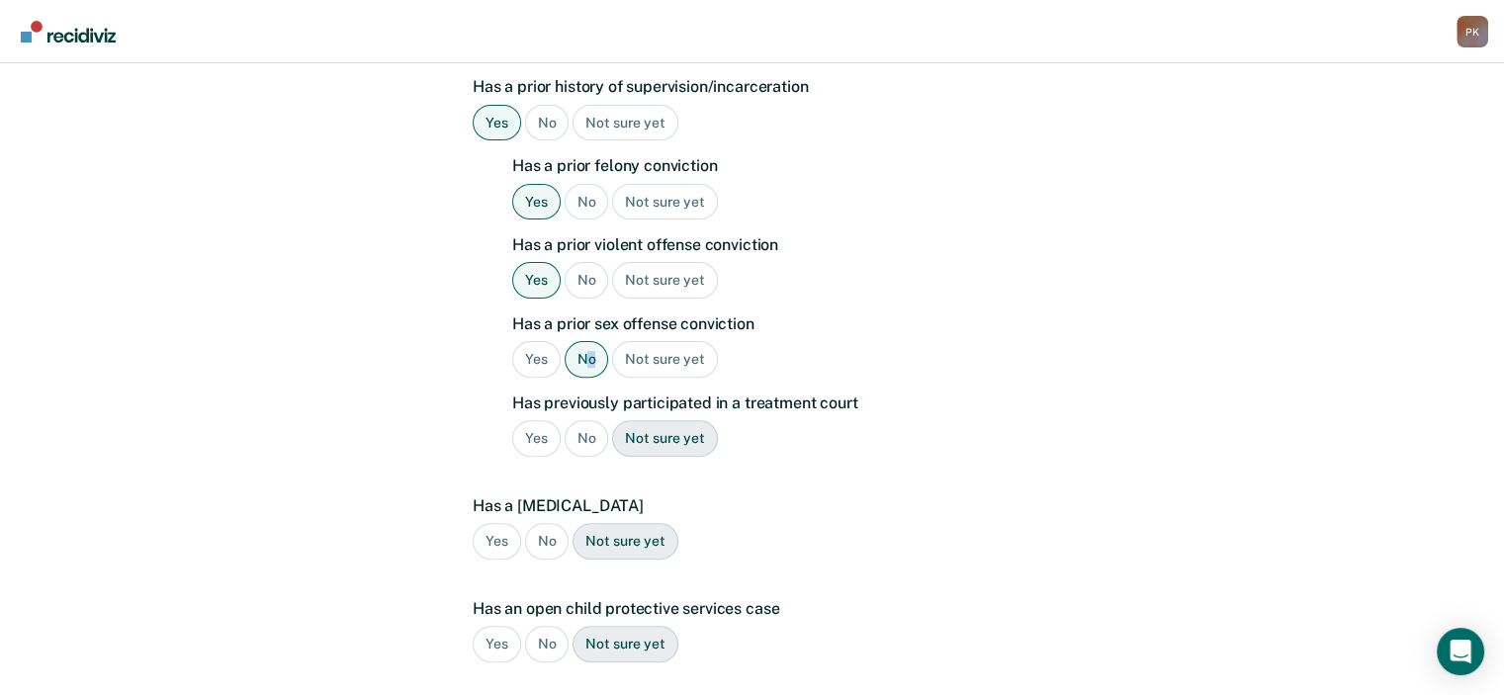
scroll to position [702, 0]
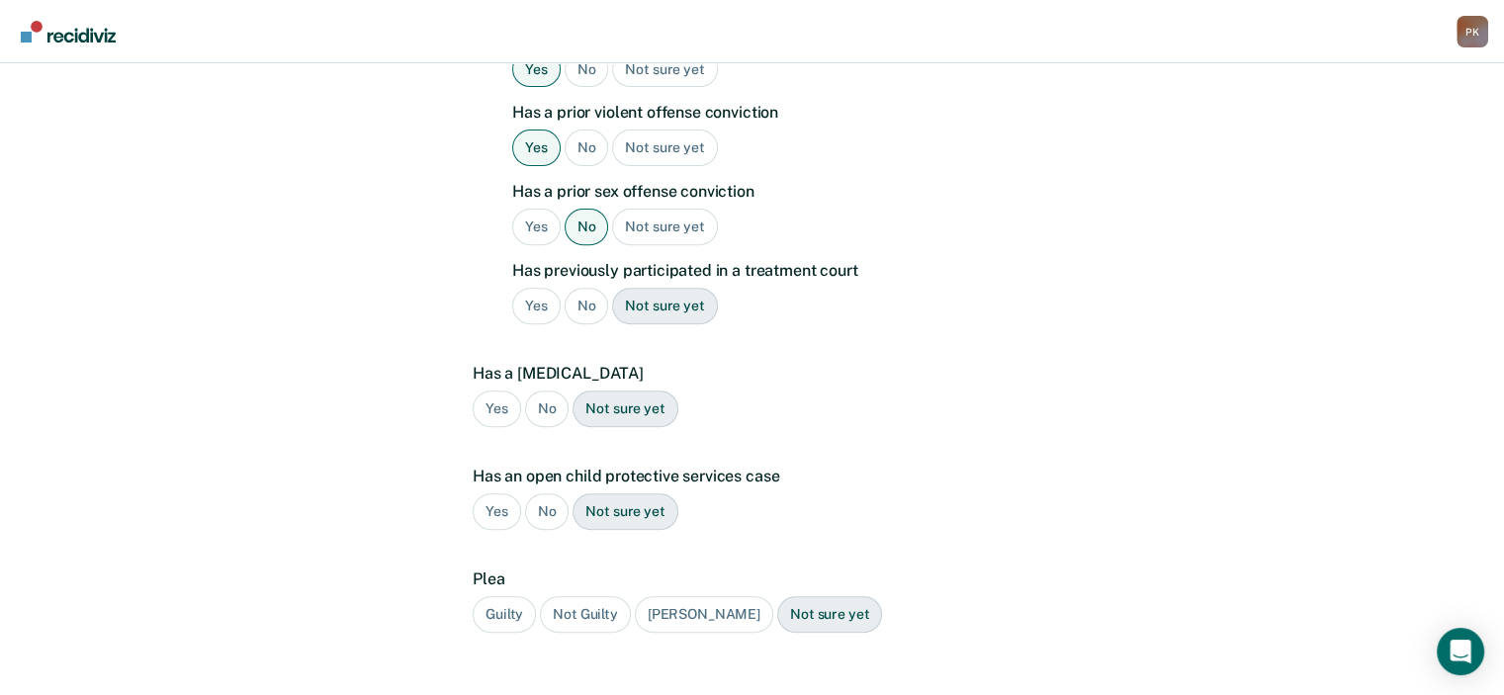
drag, startPoint x: 536, startPoint y: 280, endPoint x: 597, endPoint y: 343, distance: 88.1
click at [536, 288] on div "Yes" at bounding box center [536, 306] width 48 height 37
drag, startPoint x: 534, startPoint y: 379, endPoint x: 539, endPoint y: 404, distance: 25.2
click at [535, 391] on div "No" at bounding box center [547, 409] width 45 height 37
drag, startPoint x: 538, startPoint y: 480, endPoint x: 534, endPoint y: 558, distance: 78.2
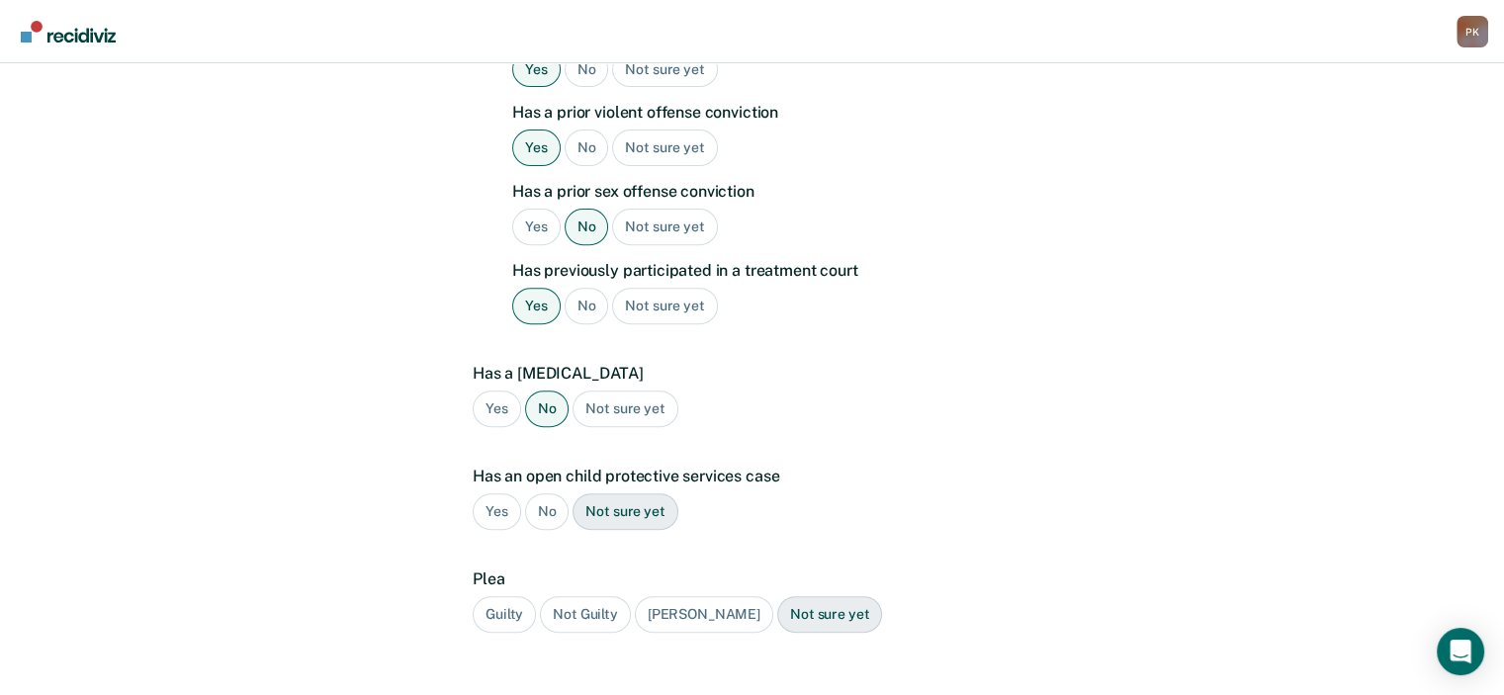
click at [538, 494] on div "No" at bounding box center [547, 512] width 45 height 37
click at [507, 596] on div "Guilty" at bounding box center [504, 614] width 63 height 37
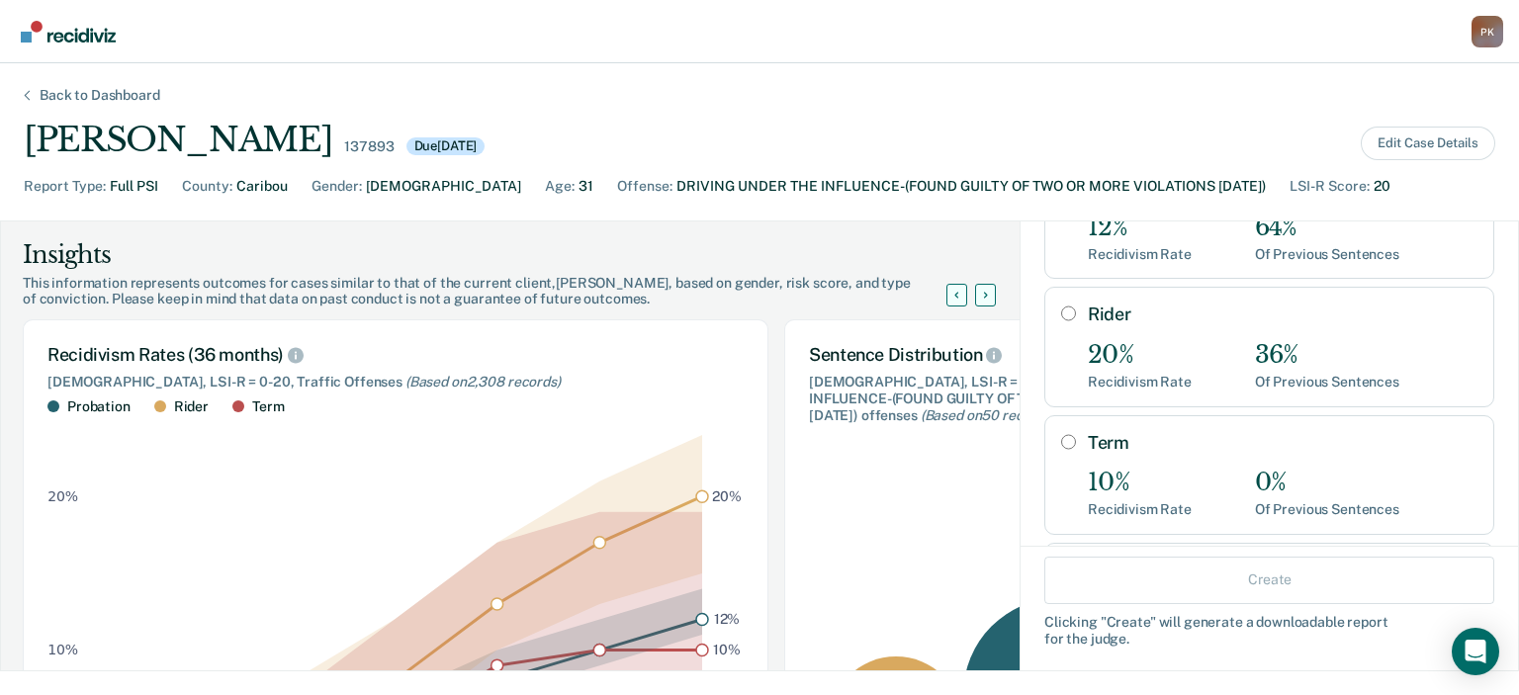
scroll to position [0, 0]
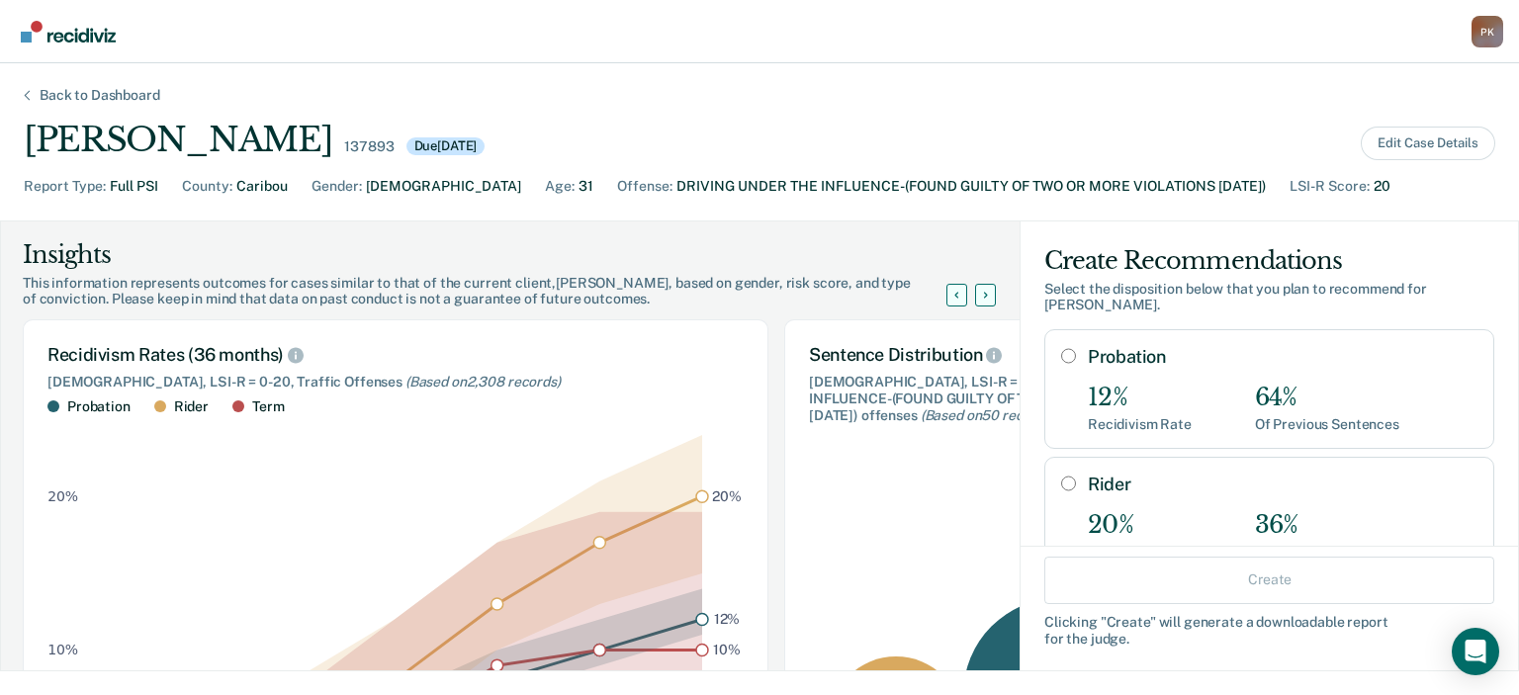
drag, startPoint x: 1058, startPoint y: 355, endPoint x: 1072, endPoint y: 369, distance: 19.6
click at [1061, 355] on input "Probation" at bounding box center [1068, 356] width 15 height 16
radio input "true"
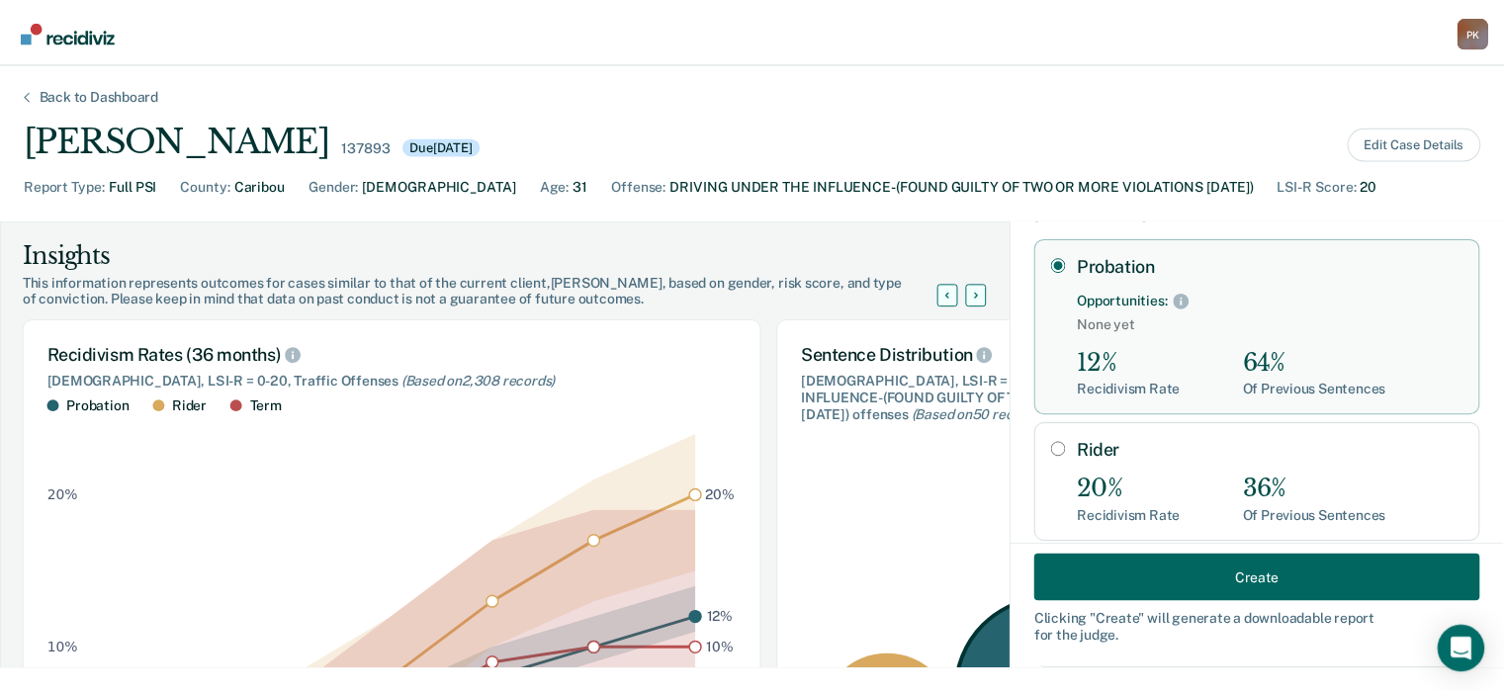
scroll to position [322, 0]
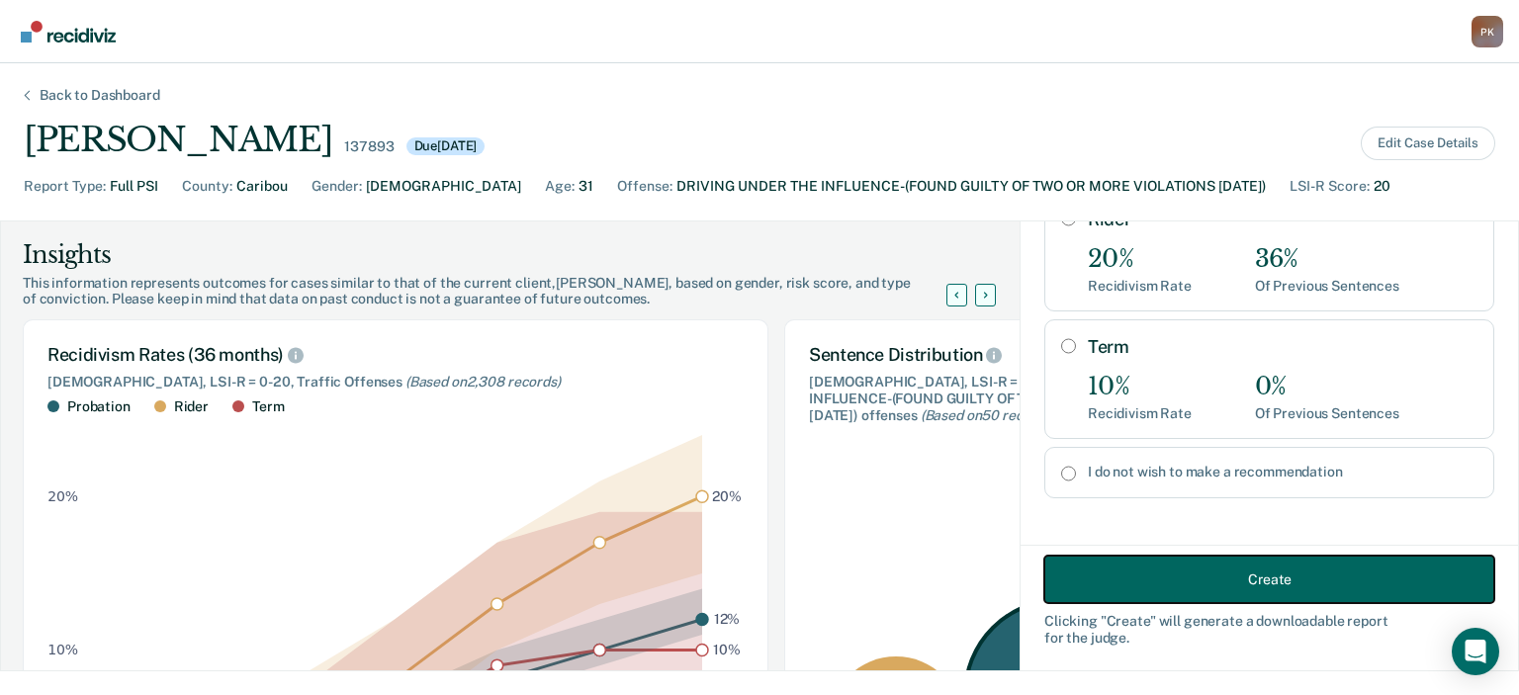
click at [1214, 585] on button "Create" at bounding box center [1270, 579] width 450 height 47
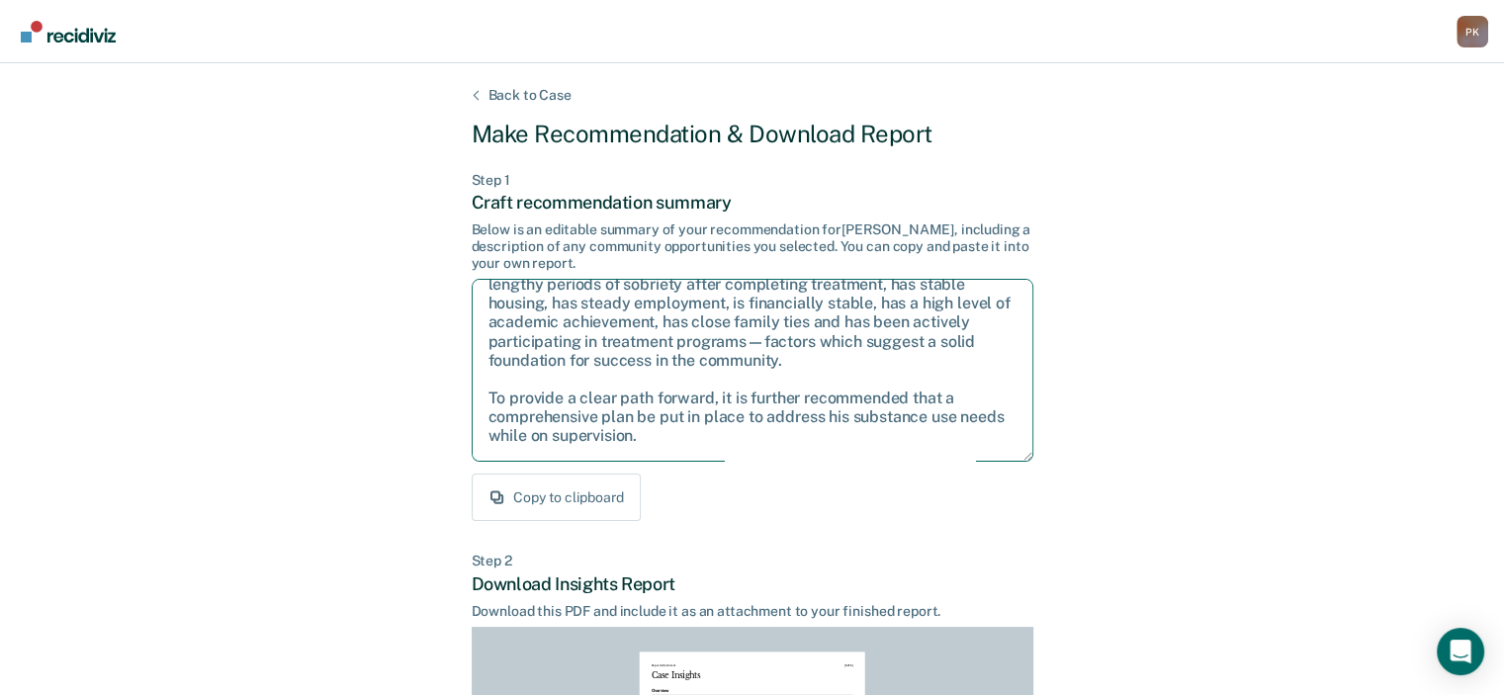
scroll to position [127, 0]
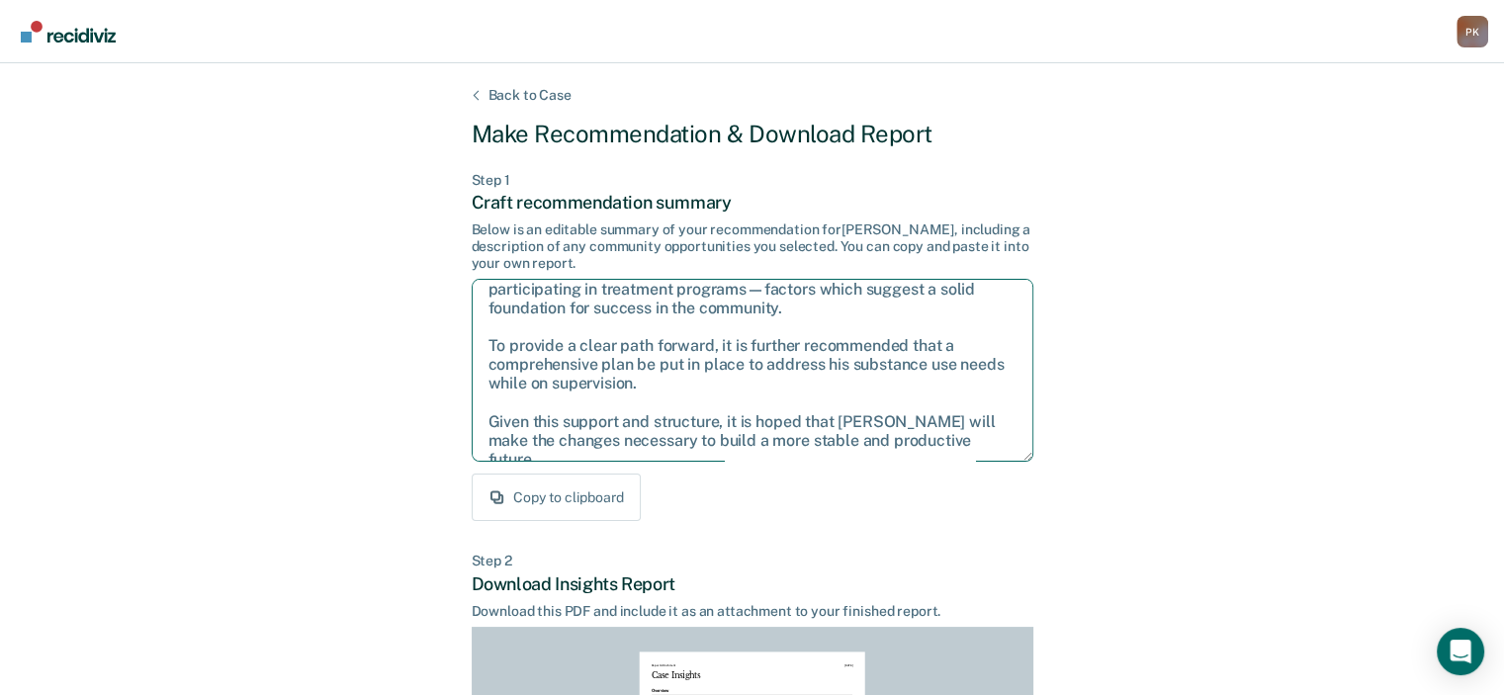
drag, startPoint x: 500, startPoint y: 305, endPoint x: 922, endPoint y: 417, distance: 437.1
click at [973, 431] on textarea "After careful consideration of the details of this case, it is recommended that…" at bounding box center [753, 370] width 562 height 183
click at [669, 368] on textarea "After careful consideration of the details of this case, it is recommended that…" at bounding box center [753, 370] width 562 height 183
click at [776, 513] on div "Copy to clipboard" at bounding box center [753, 497] width 562 height 47
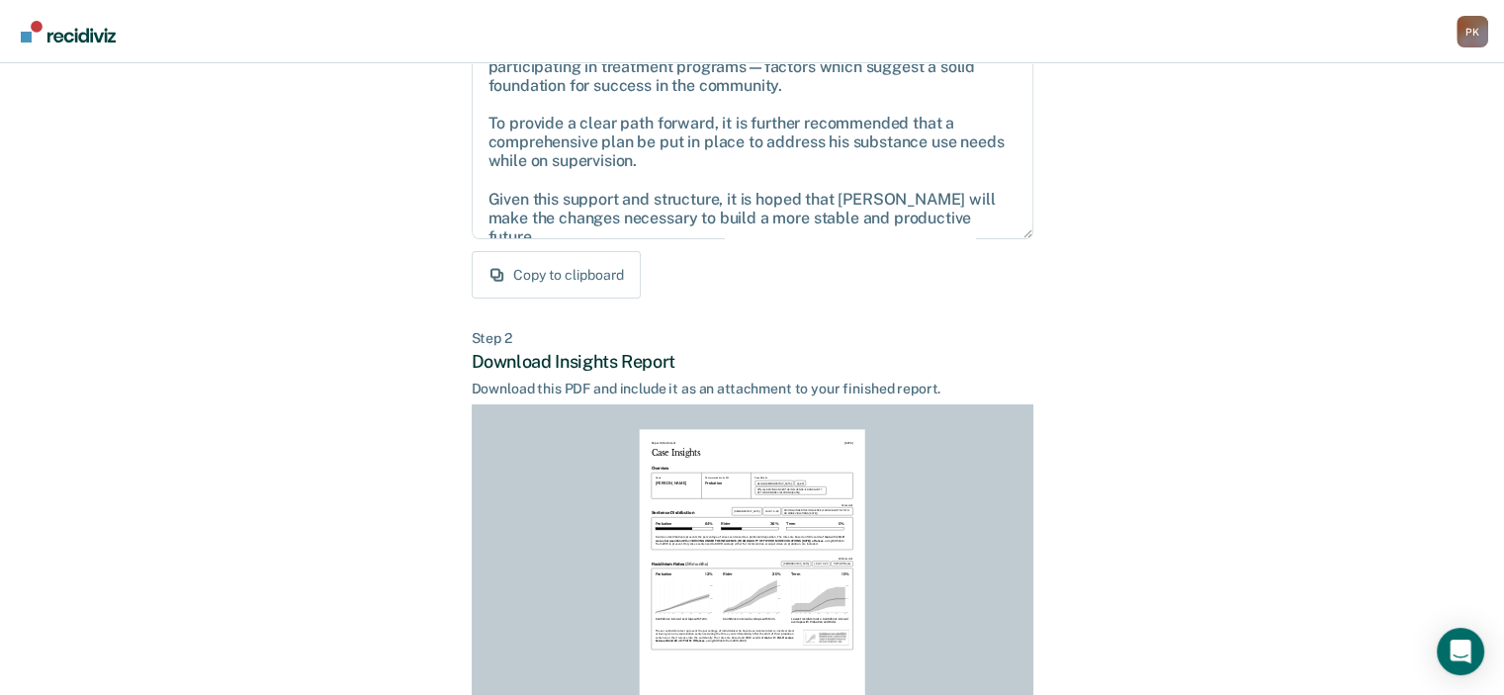
scroll to position [431, 0]
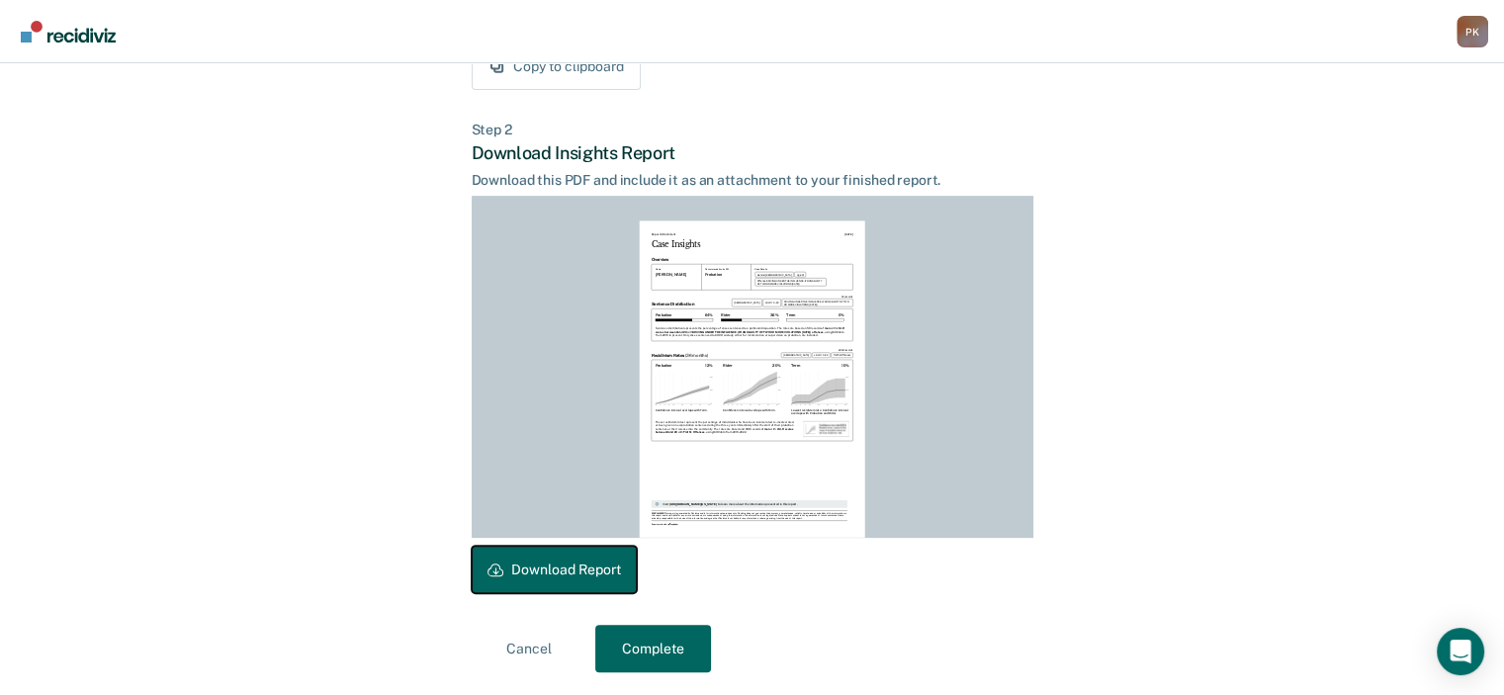
click at [607, 574] on button "Download Report" at bounding box center [554, 569] width 165 height 47
click at [665, 636] on button "Complete" at bounding box center [653, 648] width 116 height 47
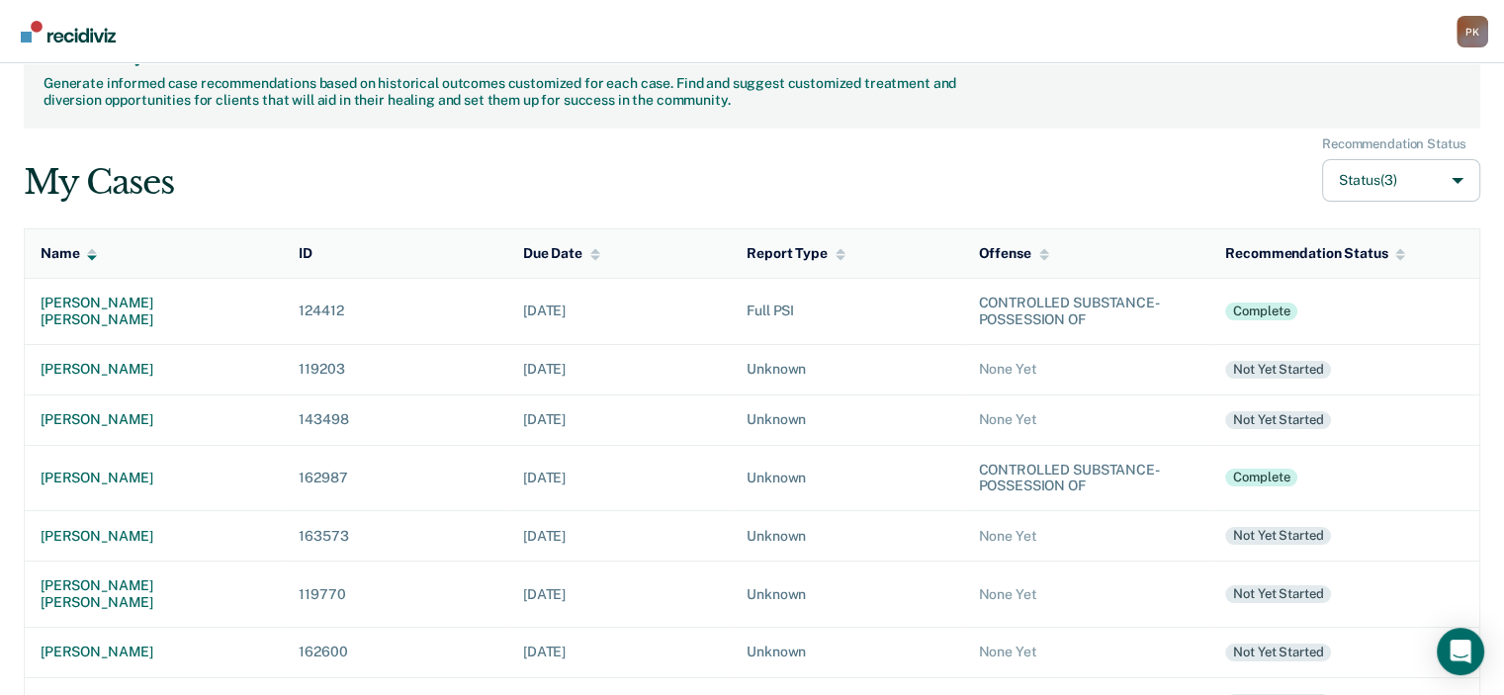
scroll to position [40, 0]
